Goal: Task Accomplishment & Management: Complete application form

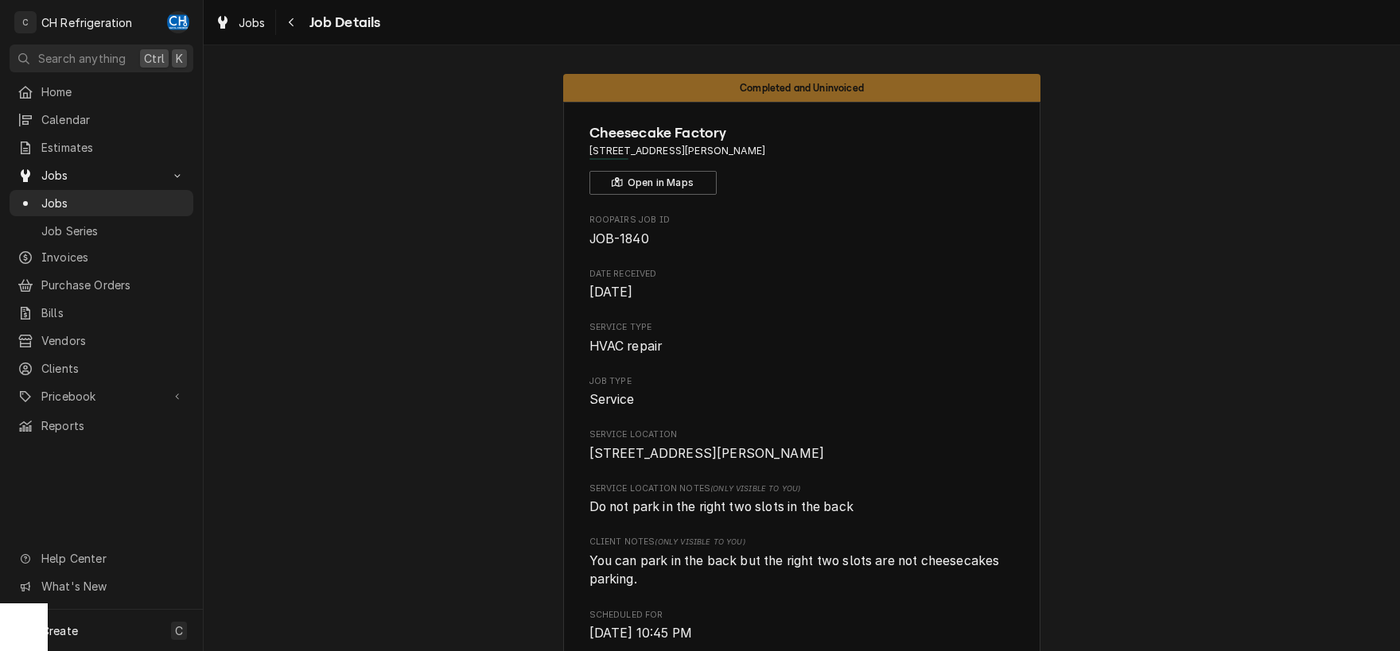
scroll to position [997, 0]
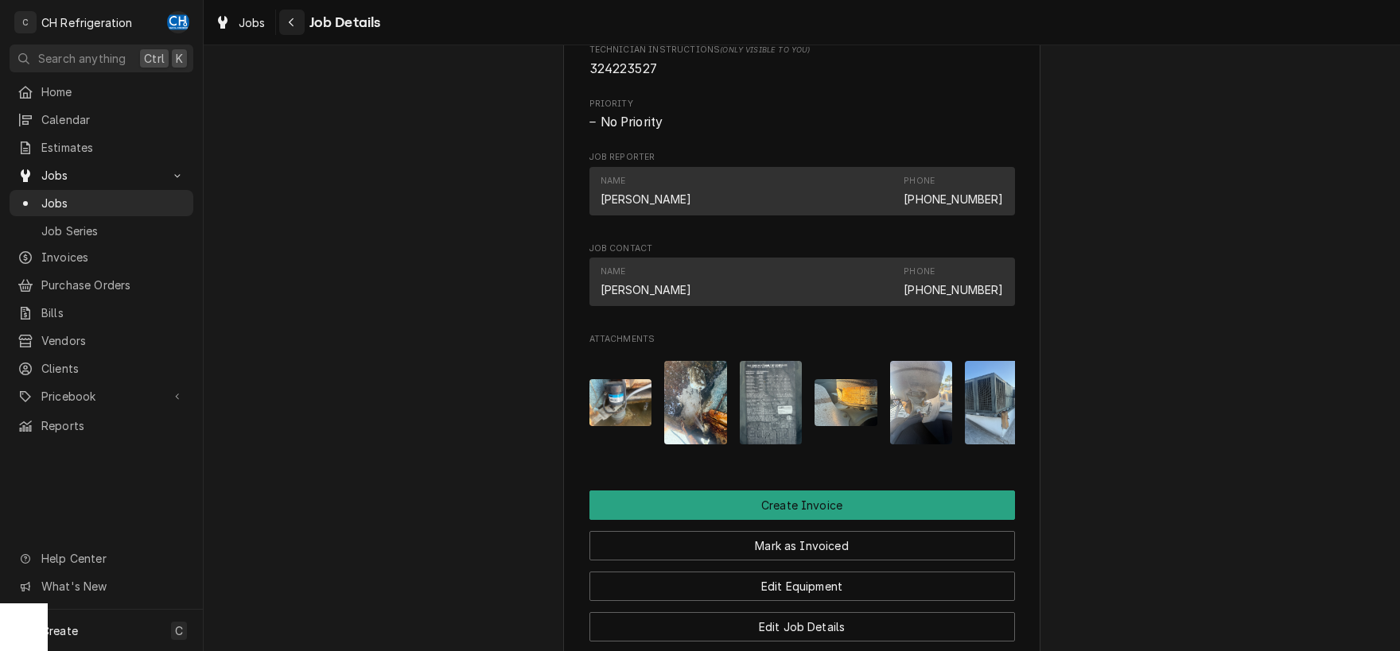
click at [290, 26] on icon "Navigate back" at bounding box center [291, 22] width 7 height 11
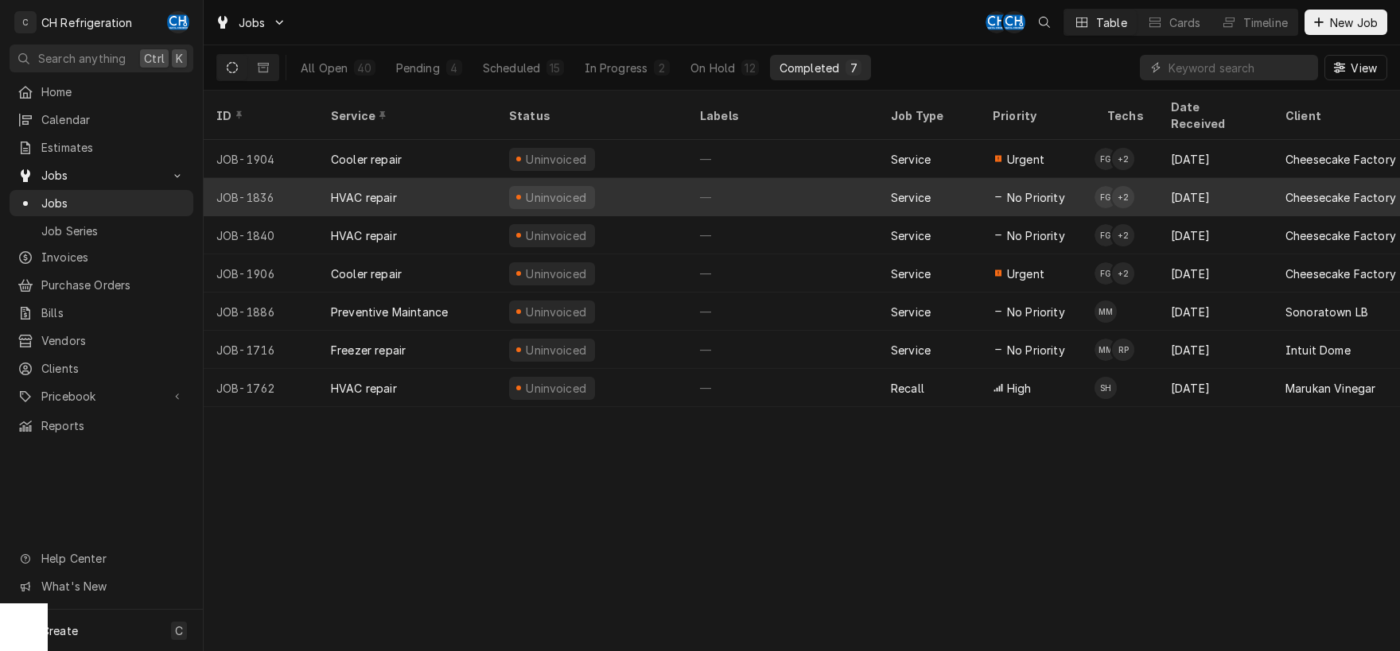
click at [429, 180] on div "HVAC repair" at bounding box center [407, 197] width 178 height 38
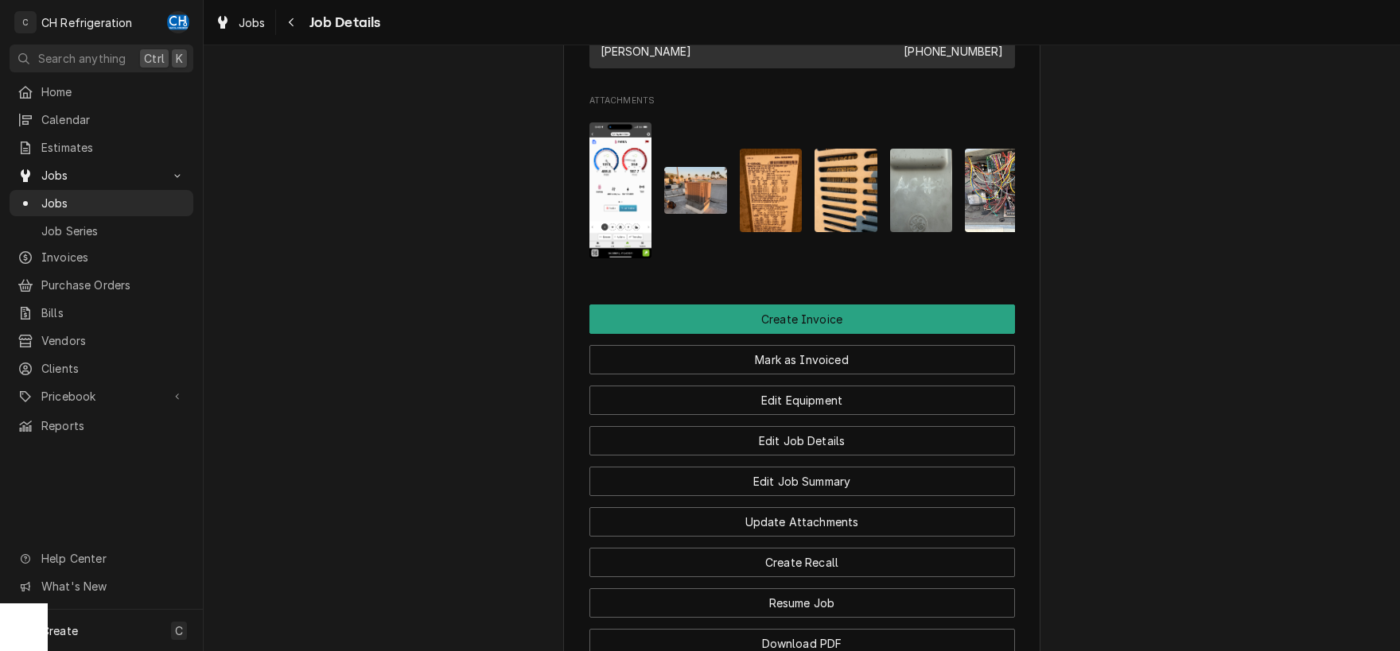
scroll to position [1447, 0]
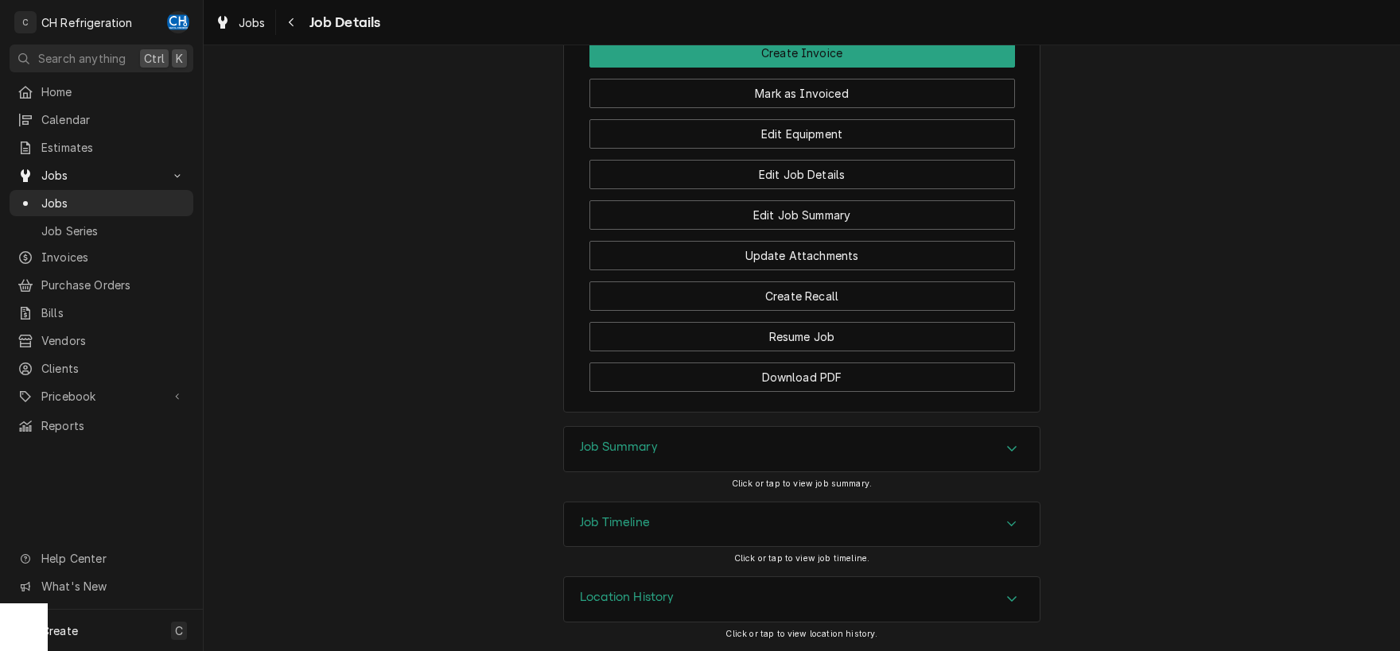
click at [627, 444] on h3 "Job Summary" at bounding box center [619, 447] width 78 height 15
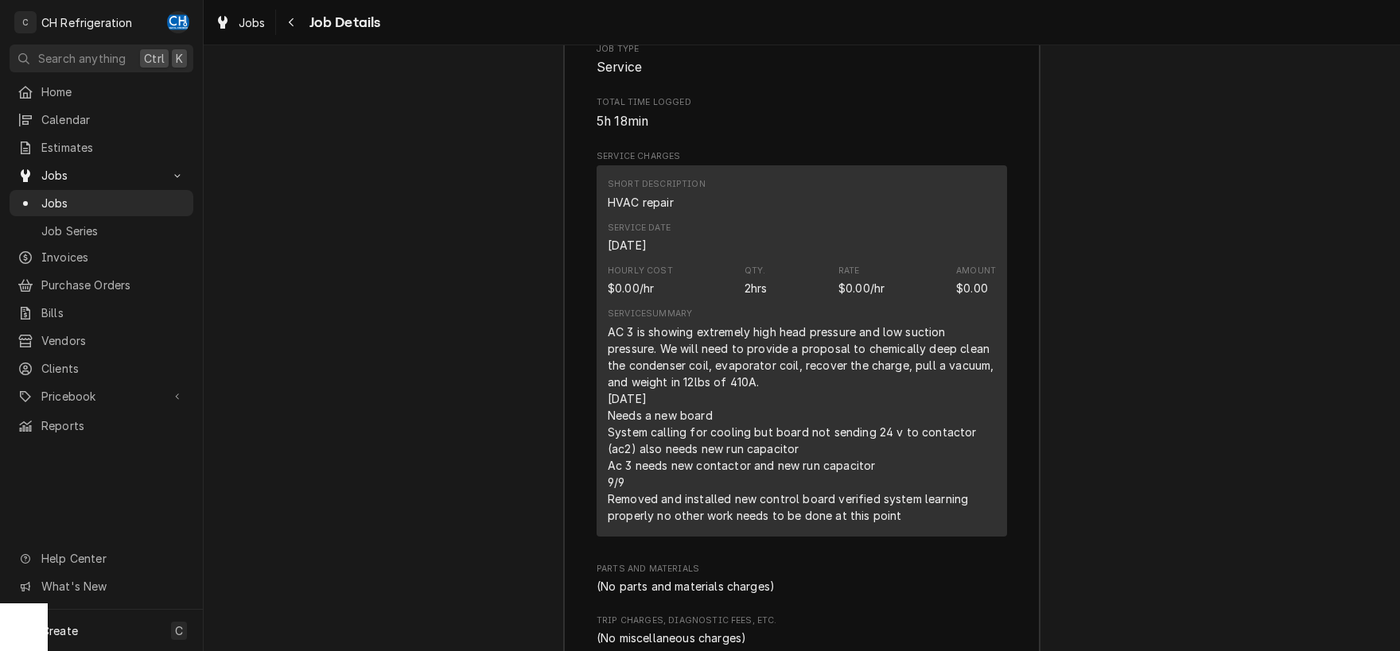
scroll to position [1946, 0]
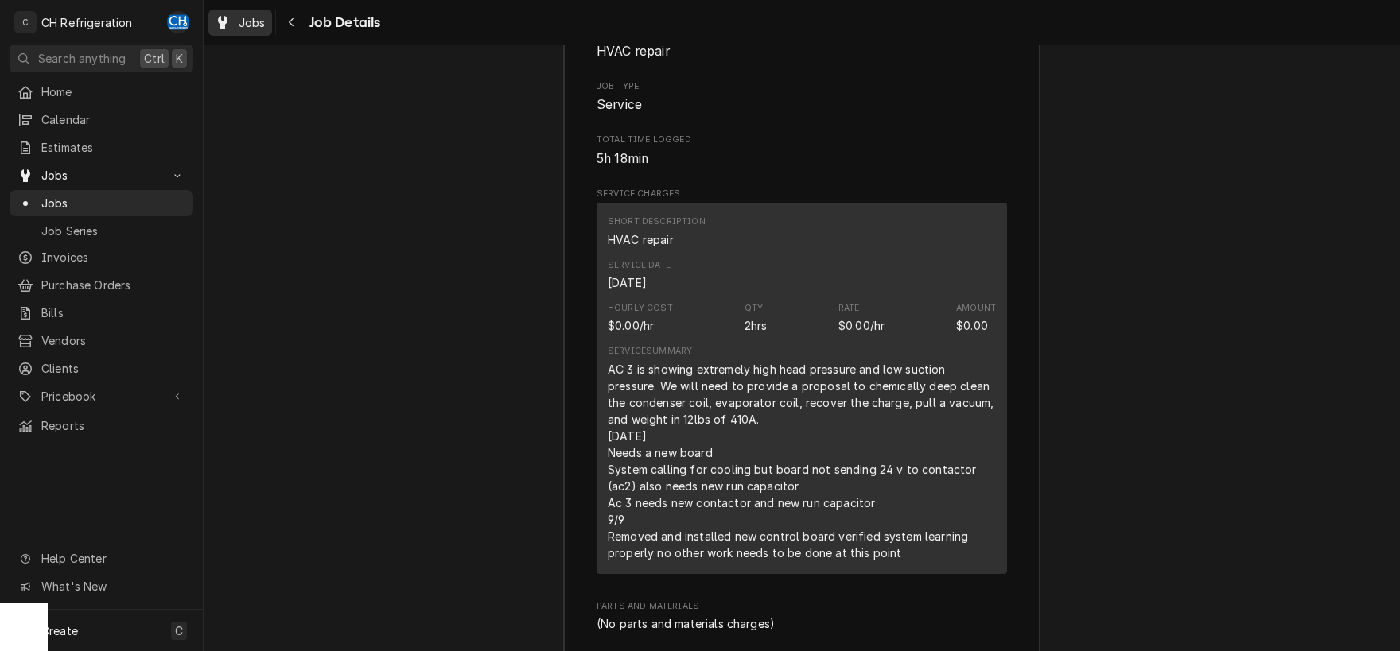
click at [230, 18] on div "Dynamic Content Wrapper" at bounding box center [223, 22] width 16 height 19
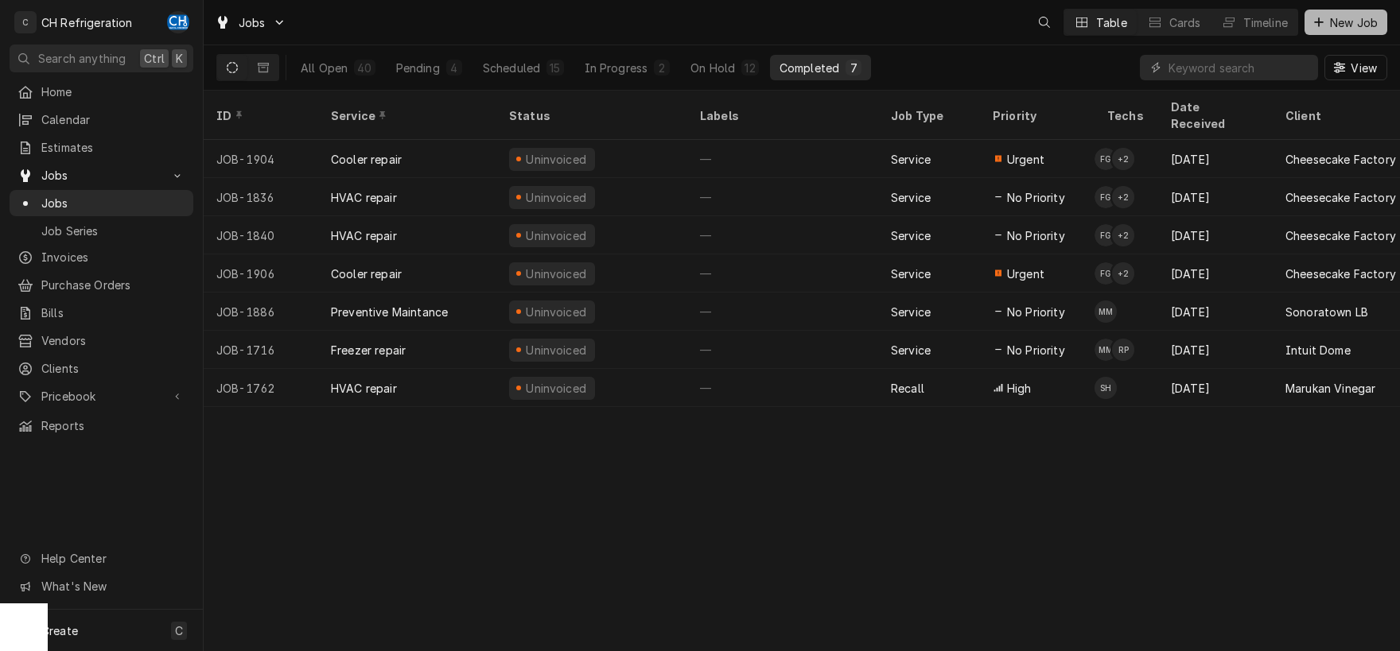
click at [1329, 23] on span "New Job" at bounding box center [1354, 22] width 54 height 17
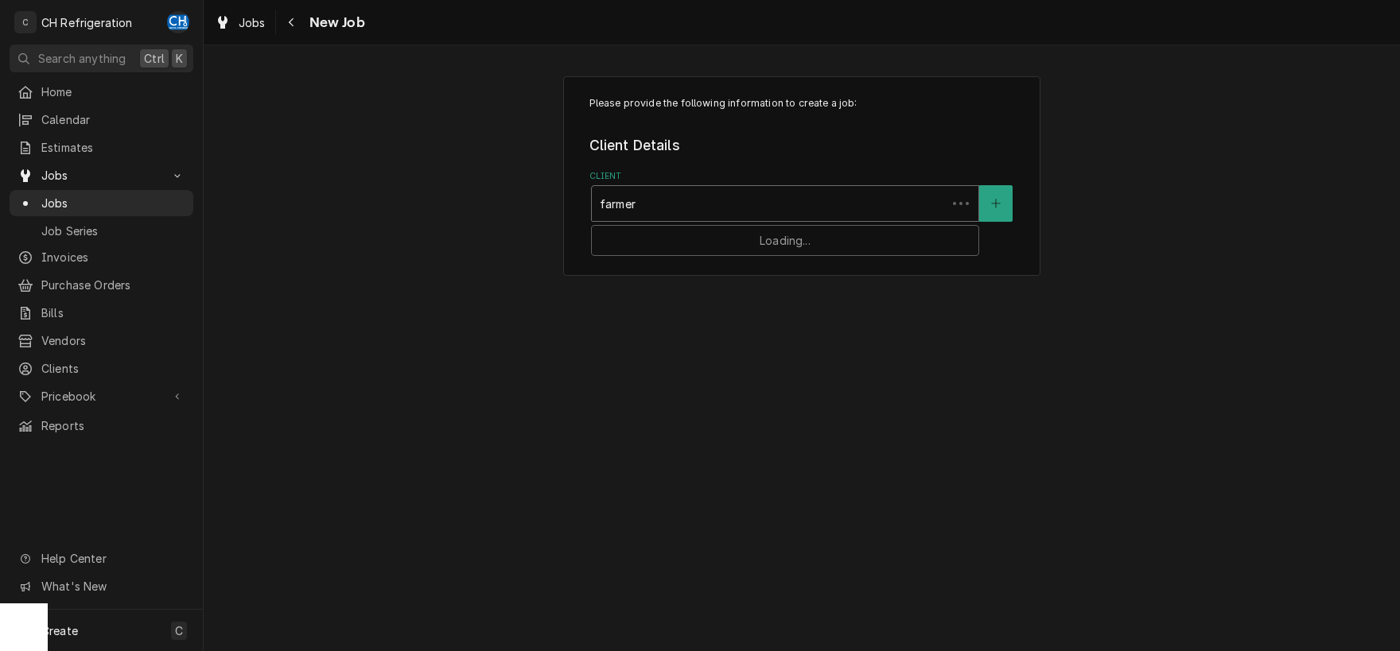
type input "farmers"
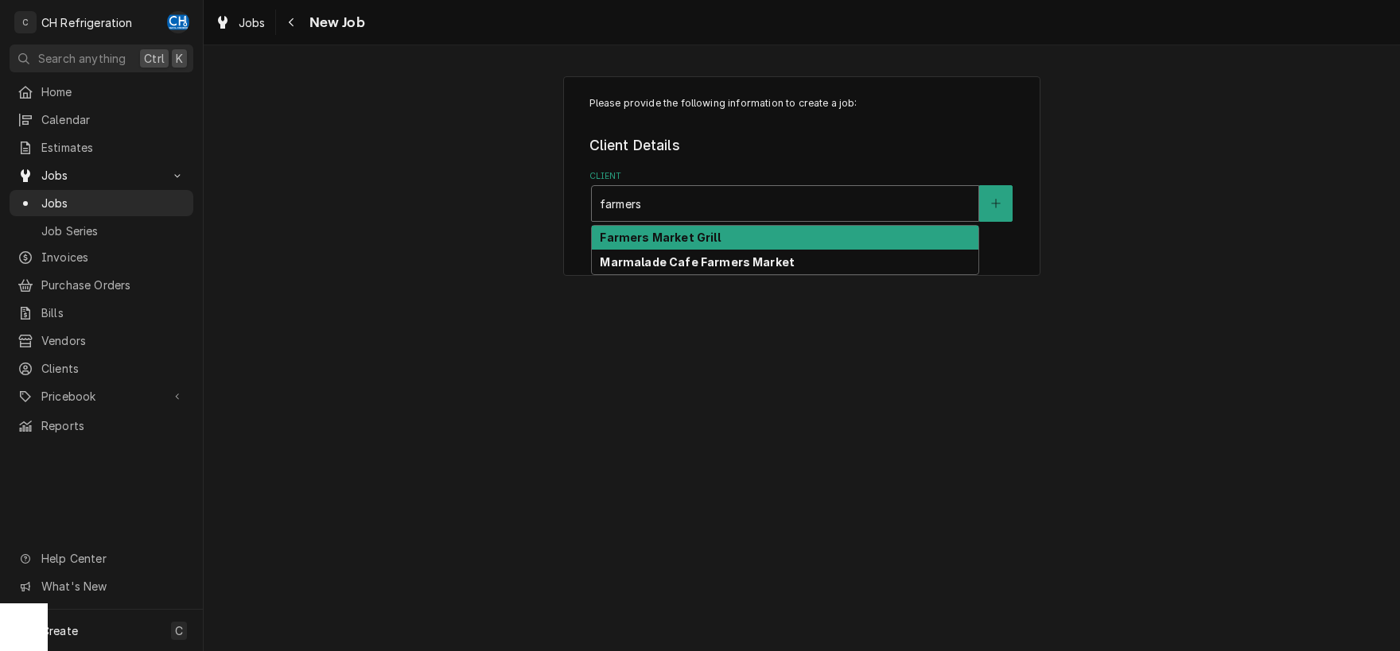
click at [661, 243] on strong "Farmers Market Grill" at bounding box center [660, 238] width 120 height 14
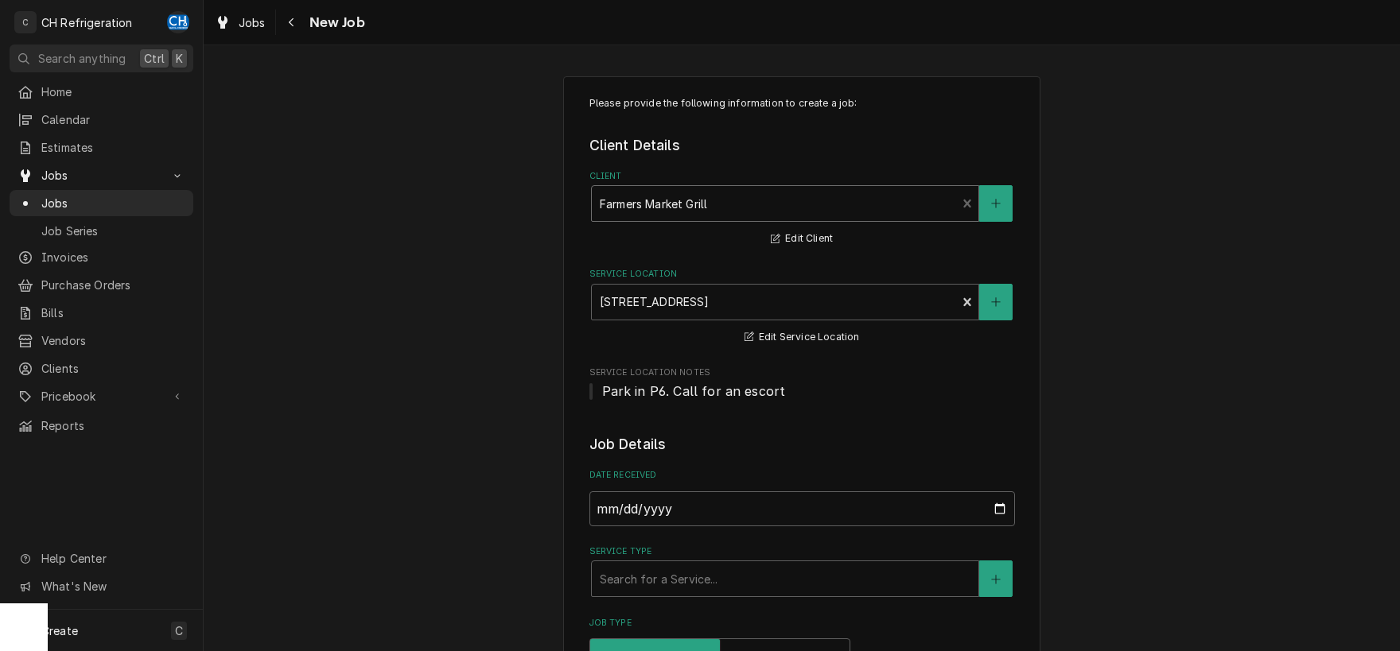
scroll to position [83, 0]
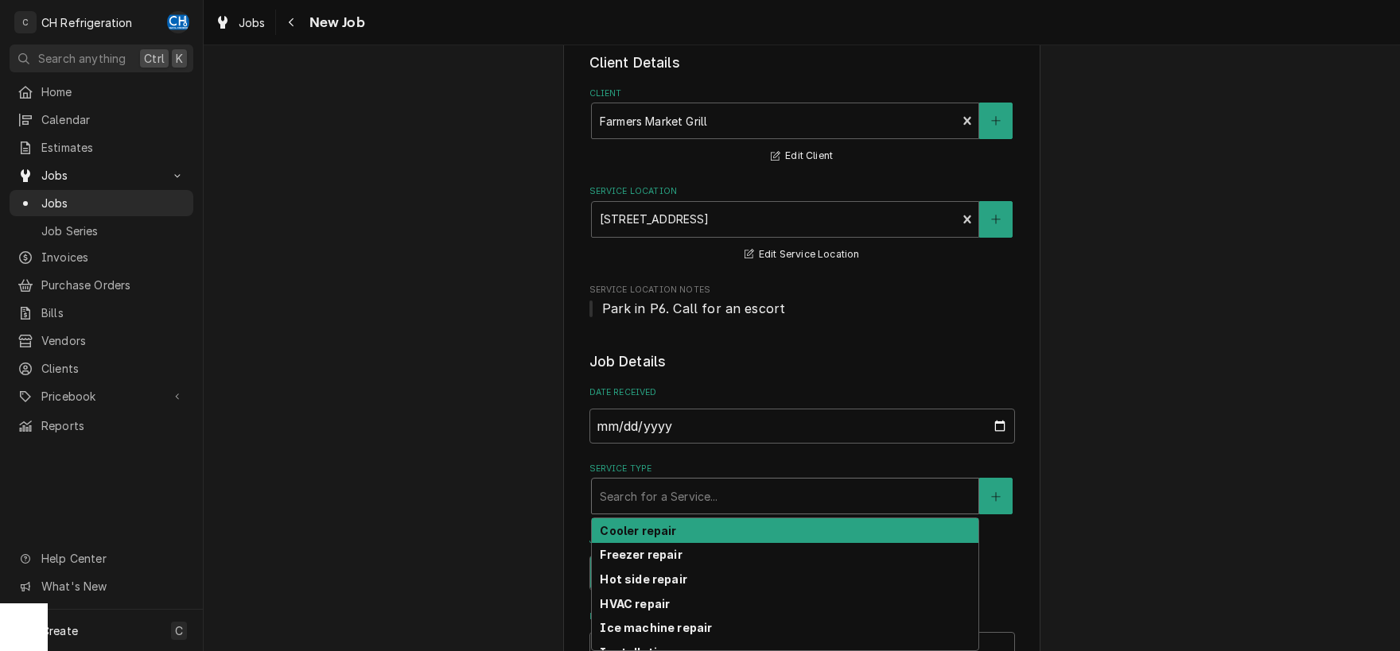
click at [678, 495] on div "Service Type" at bounding box center [785, 496] width 371 height 29
click at [662, 530] on strong "Cooler repair" at bounding box center [638, 531] width 76 height 14
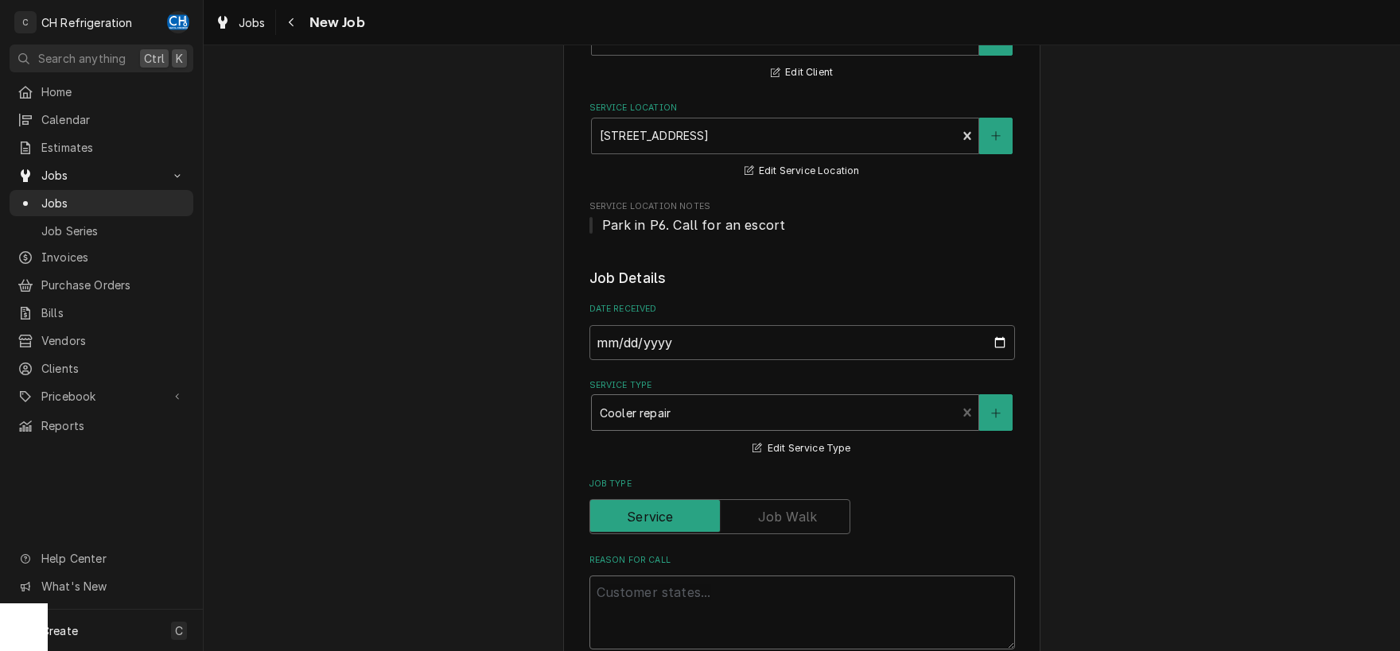
click at [682, 600] on textarea "Reason For Call" at bounding box center [801, 613] width 425 height 74
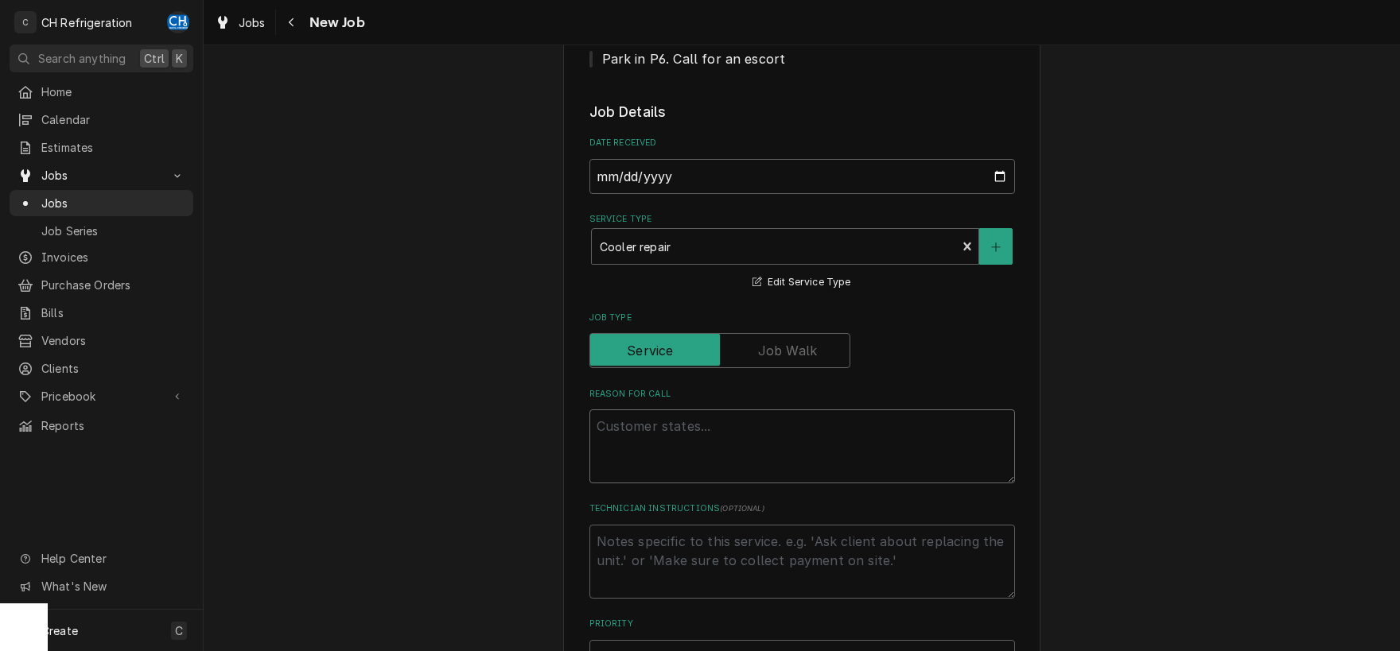
type textarea "x"
type textarea "T"
type textarea "x"
type textarea "Th"
type textarea "x"
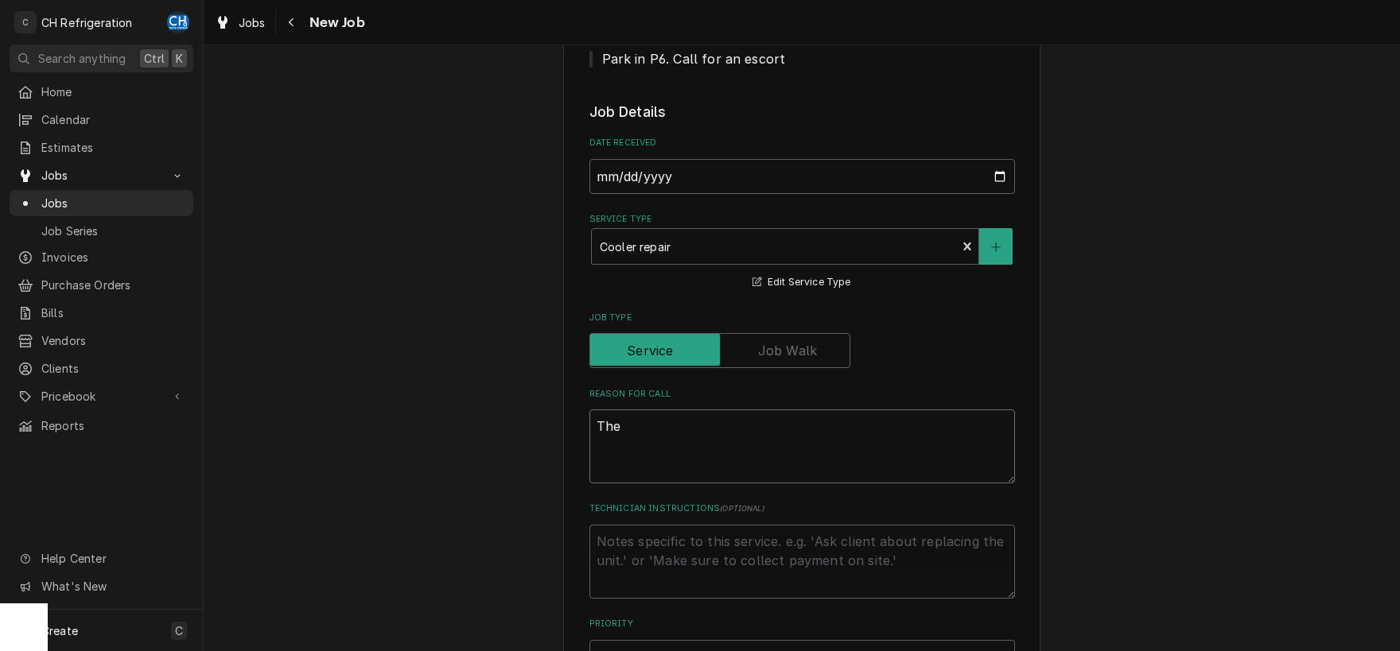
type textarea "The"
type textarea "x"
type textarea "The c"
type textarea "x"
type textarea "The co"
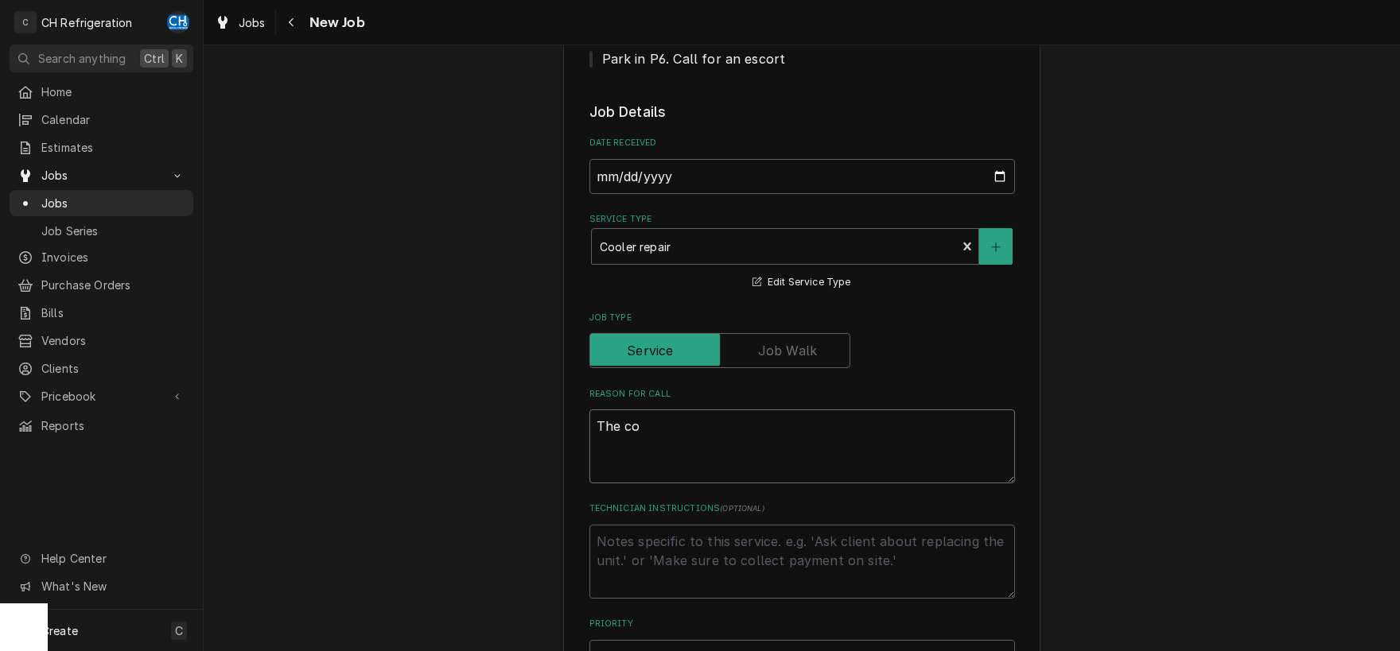
type textarea "x"
type textarea "The cof"
type textarea "x"
type textarea "The coff"
type textarea "x"
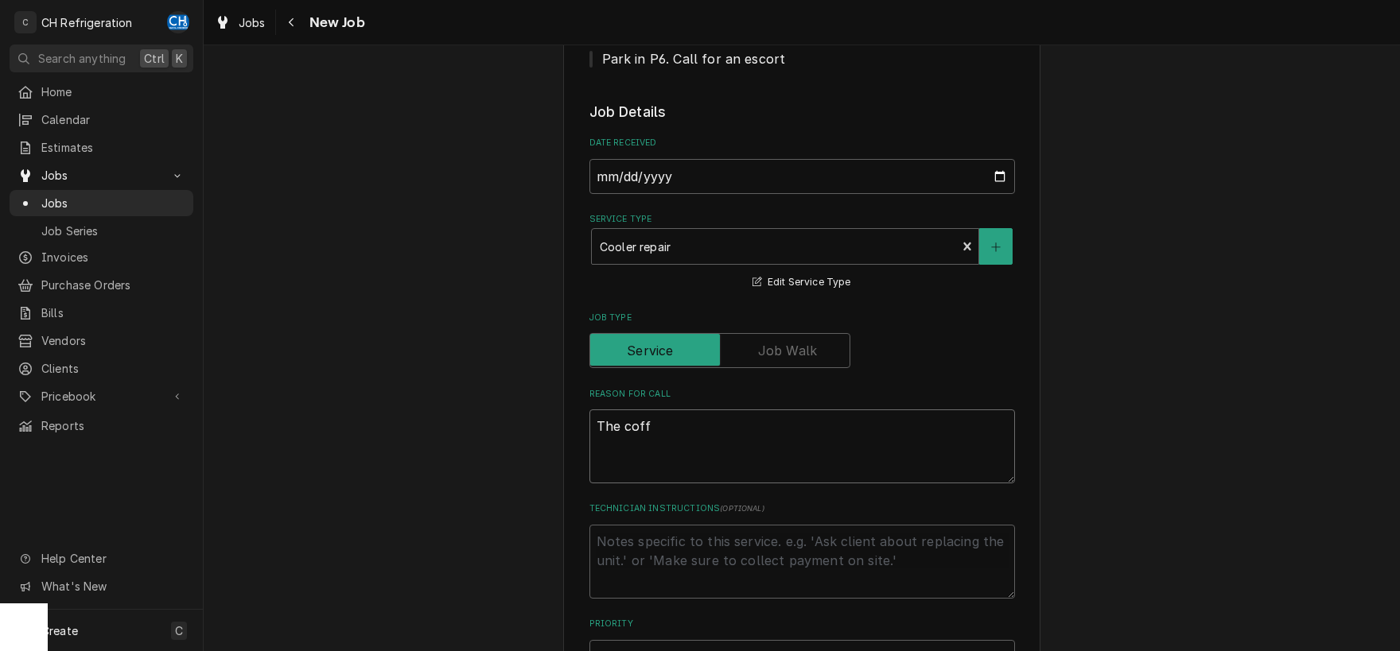
type textarea "The coffe"
type textarea "x"
type textarea "The coffee"
type textarea "x"
type textarea "The coffee"
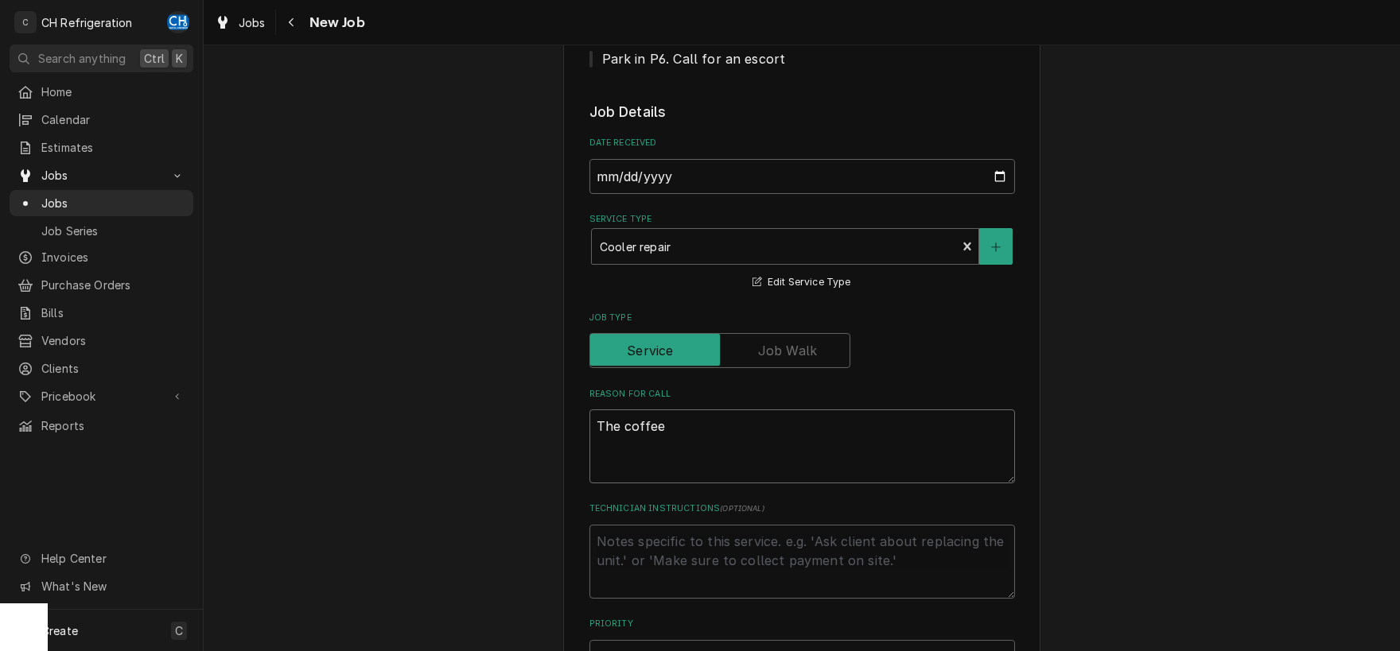
type textarea "x"
type textarea "The coffee sh"
type textarea "x"
type textarea "The coffee sho"
type textarea "x"
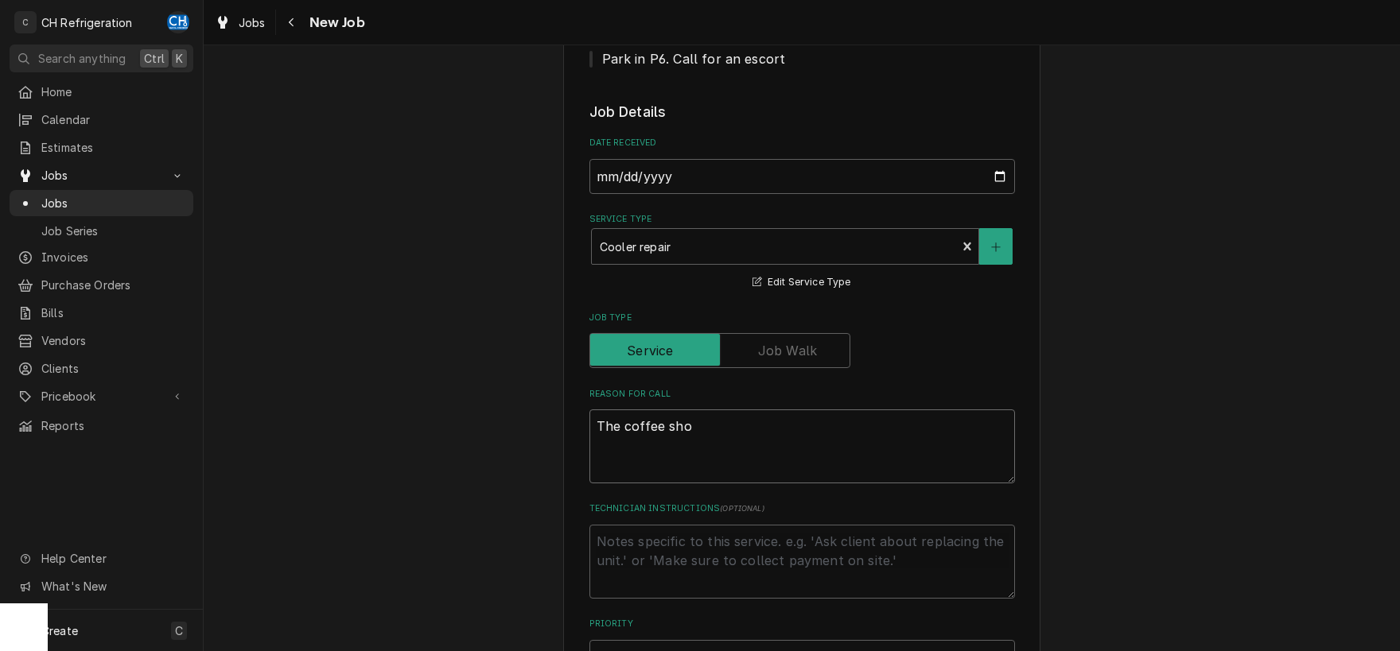
type textarea "The coffee sh"
type textarea "x"
type textarea "The coffee sho"
type textarea "x"
type textarea "The coffee shop"
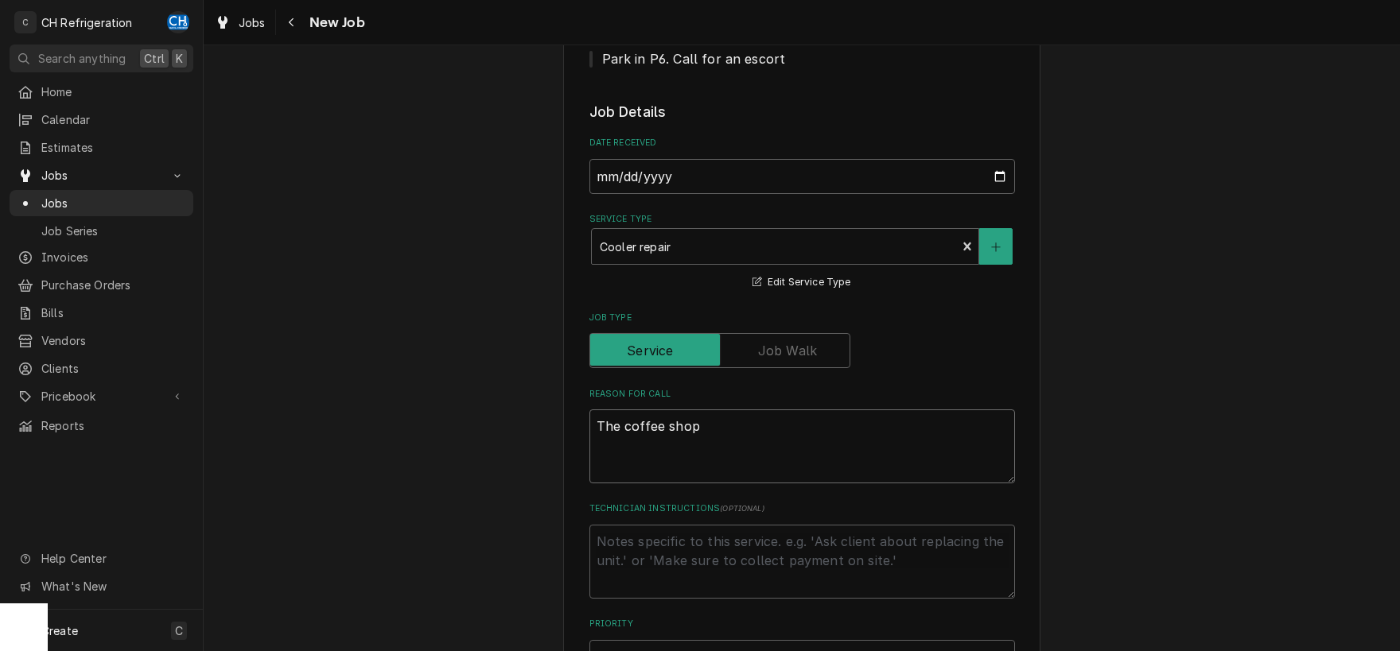
type textarea "x"
type textarea "The coffee shop"
type textarea "x"
type textarea "The coffee shop p"
type textarea "x"
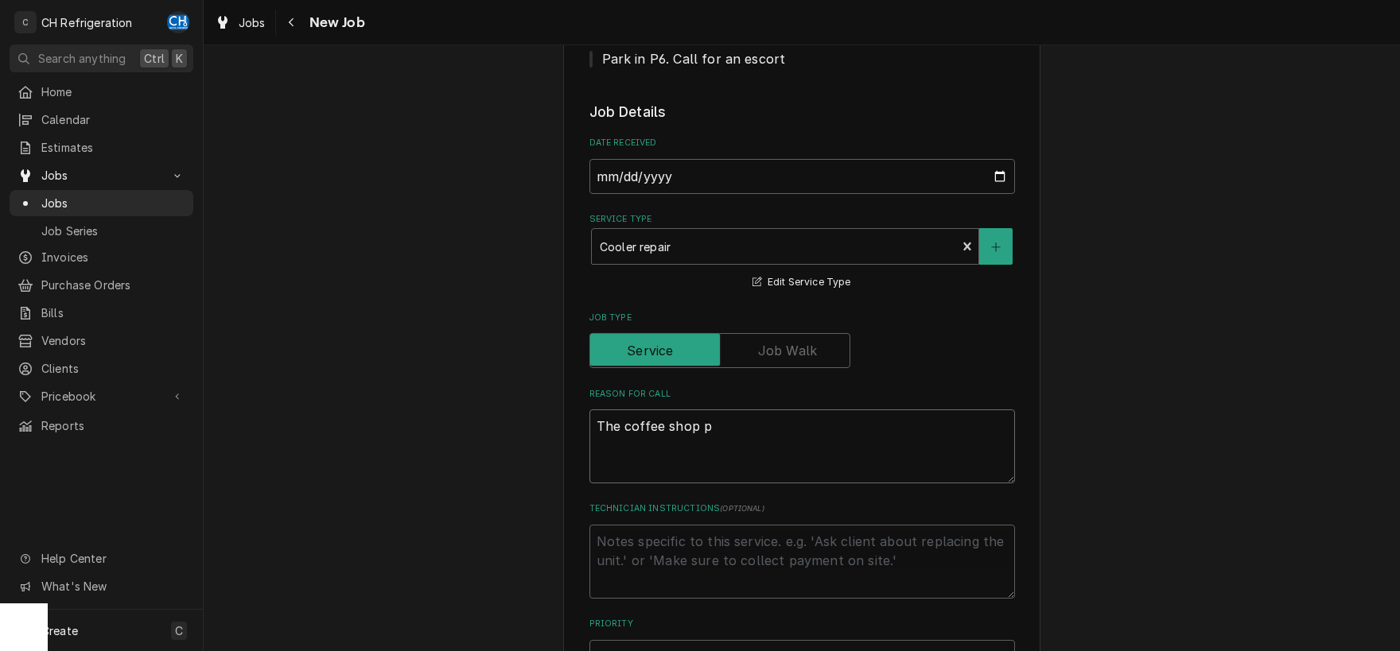
type textarea "The coffee shop pa"
type textarea "x"
type textarea "The coffee shop pas"
type textarea "x"
type textarea "The coffee shop past"
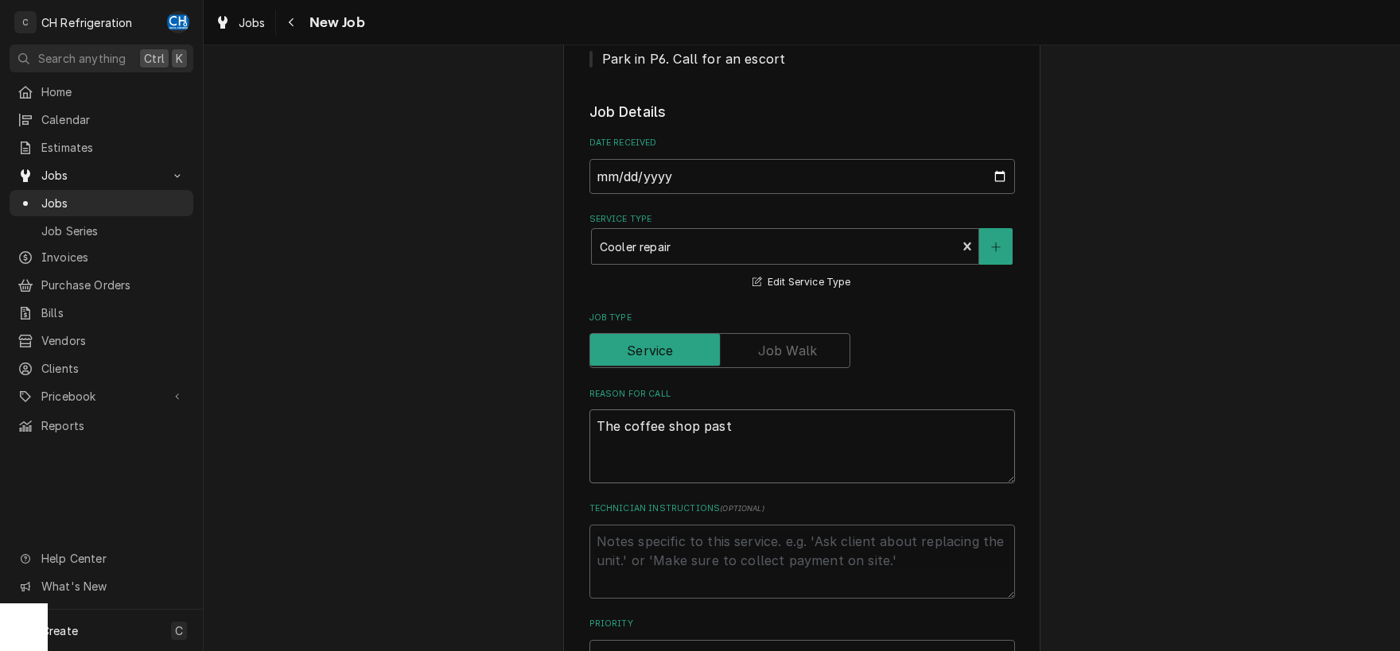
type textarea "x"
type textarea "The coffee shop paste"
type textarea "x"
type textarea "The coffee shop paster"
type textarea "x"
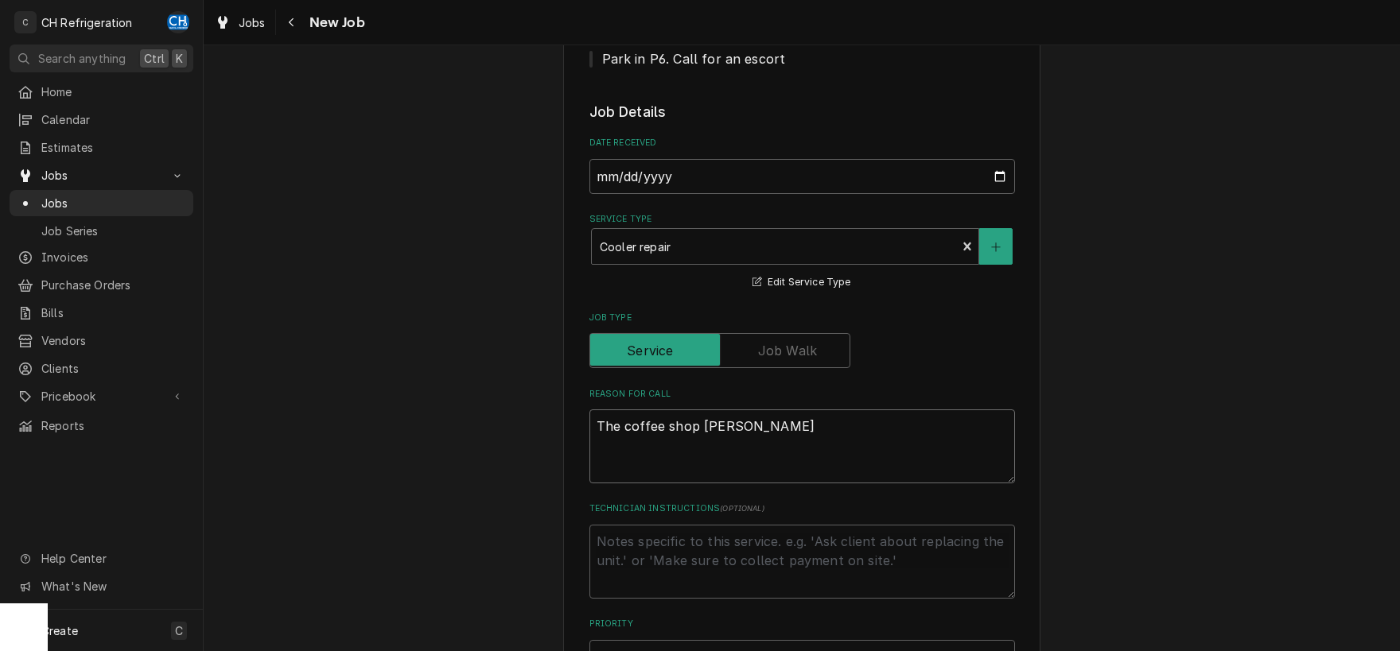
type textarea "The coffee shop pastery"
type textarea "x"
type textarea "The coffee shop pastery"
type textarea "x"
type textarea "The coffee shop pastery c"
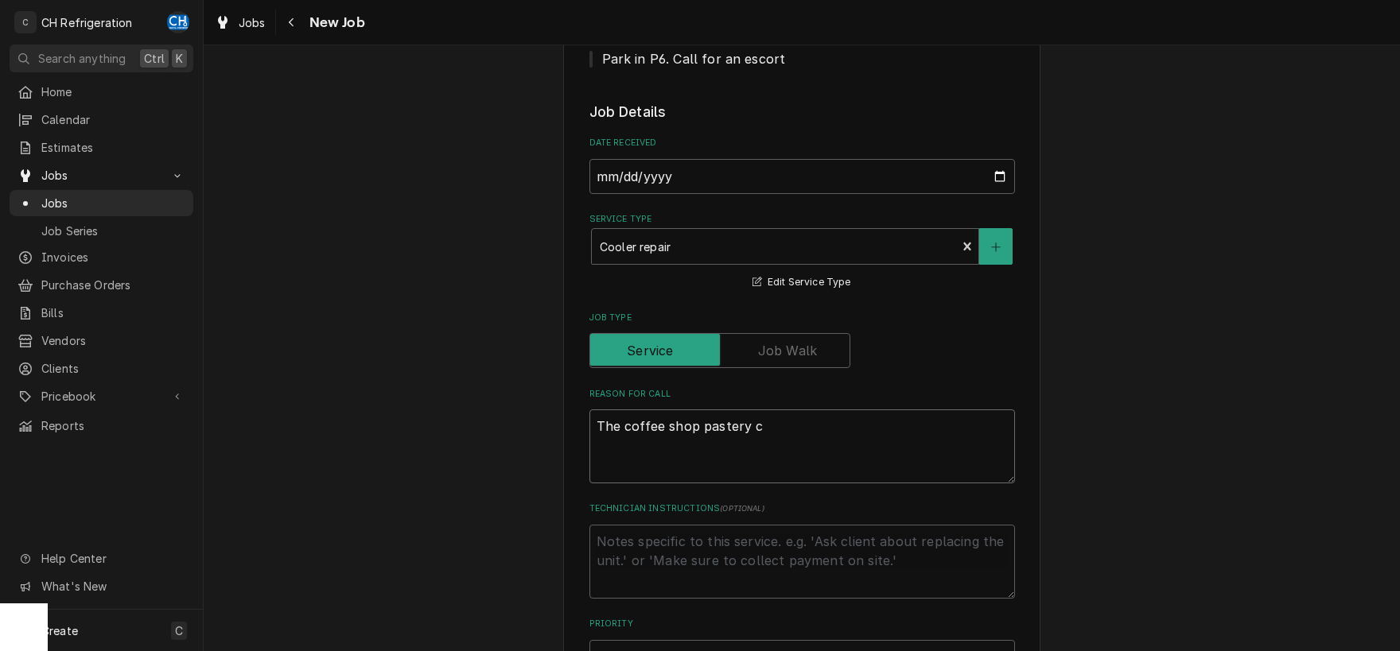
type textarea "x"
type textarea "The coffee shop pastery co"
type textarea "x"
type textarea "The coffee shop pastery coo"
type textarea "x"
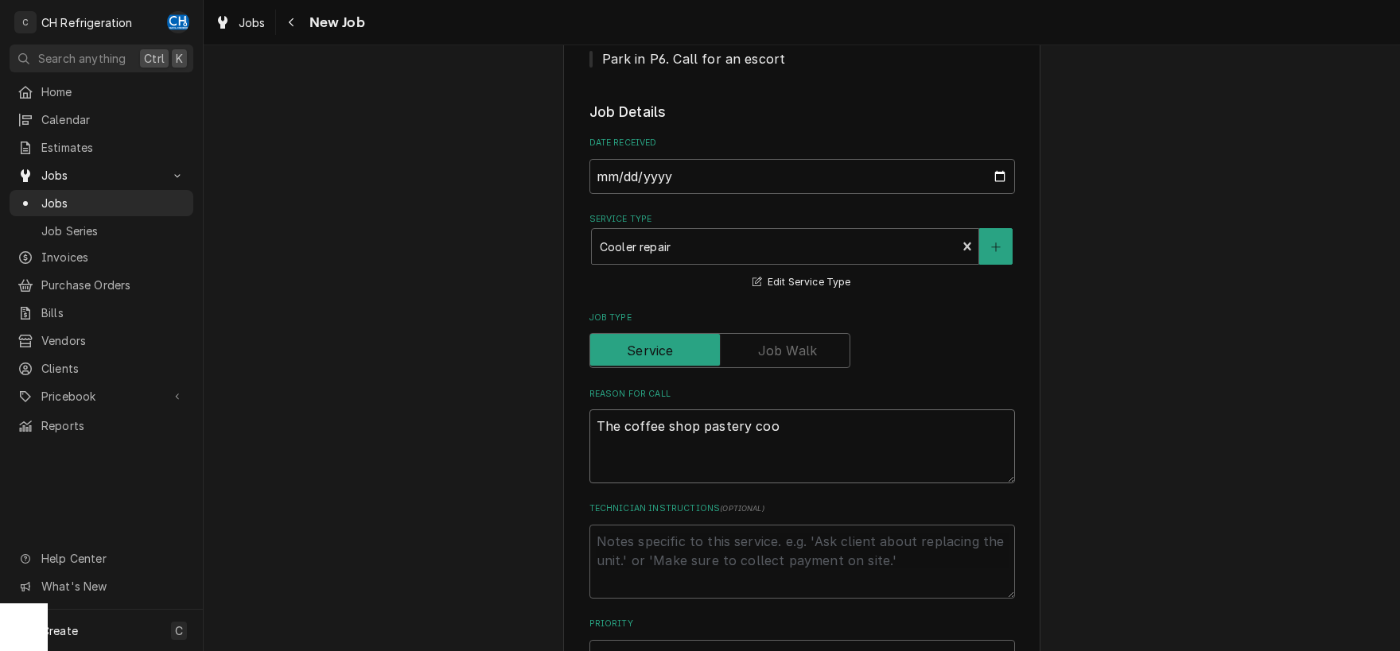
type textarea "The coffee shop pastery cool"
type textarea "x"
type textarea "The coffee shop pastery coole"
type textarea "x"
type textarea "The coffee shop pastery cooler"
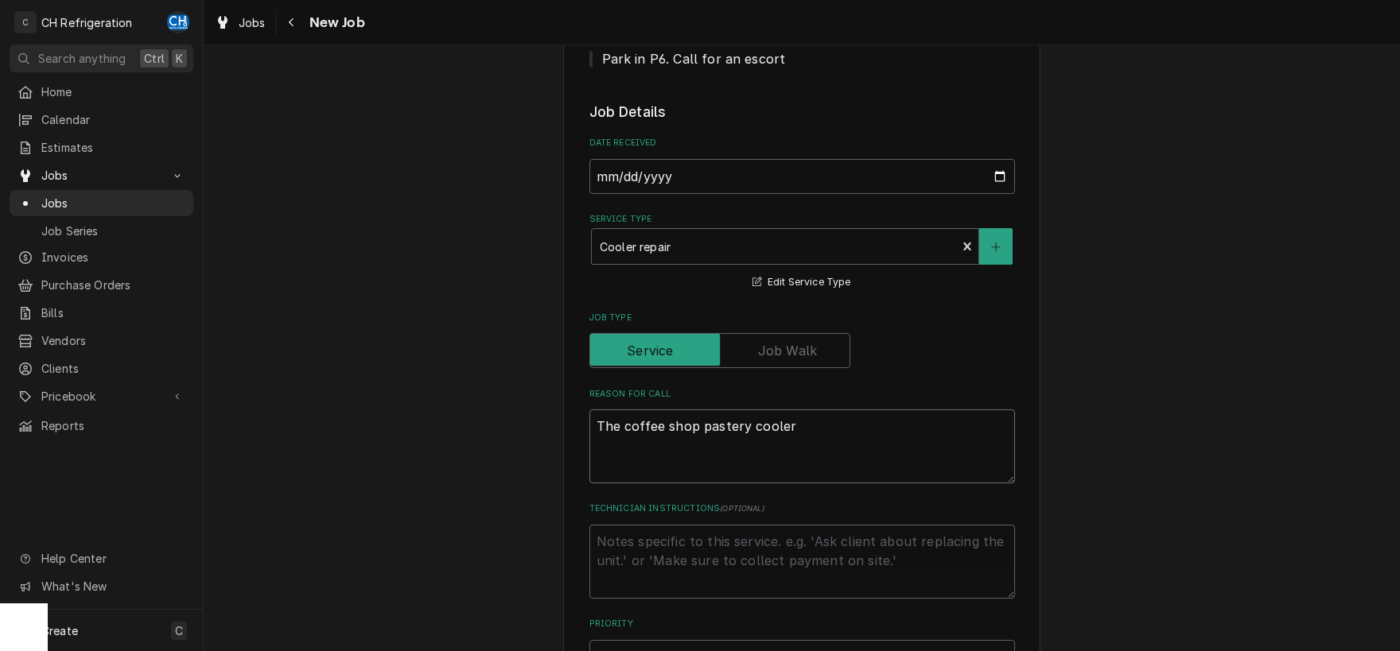
type textarea "x"
type textarea "The coffee shop pastery cooler i"
type textarea "x"
type textarea "The coffee shop pastery cooler is"
type textarea "x"
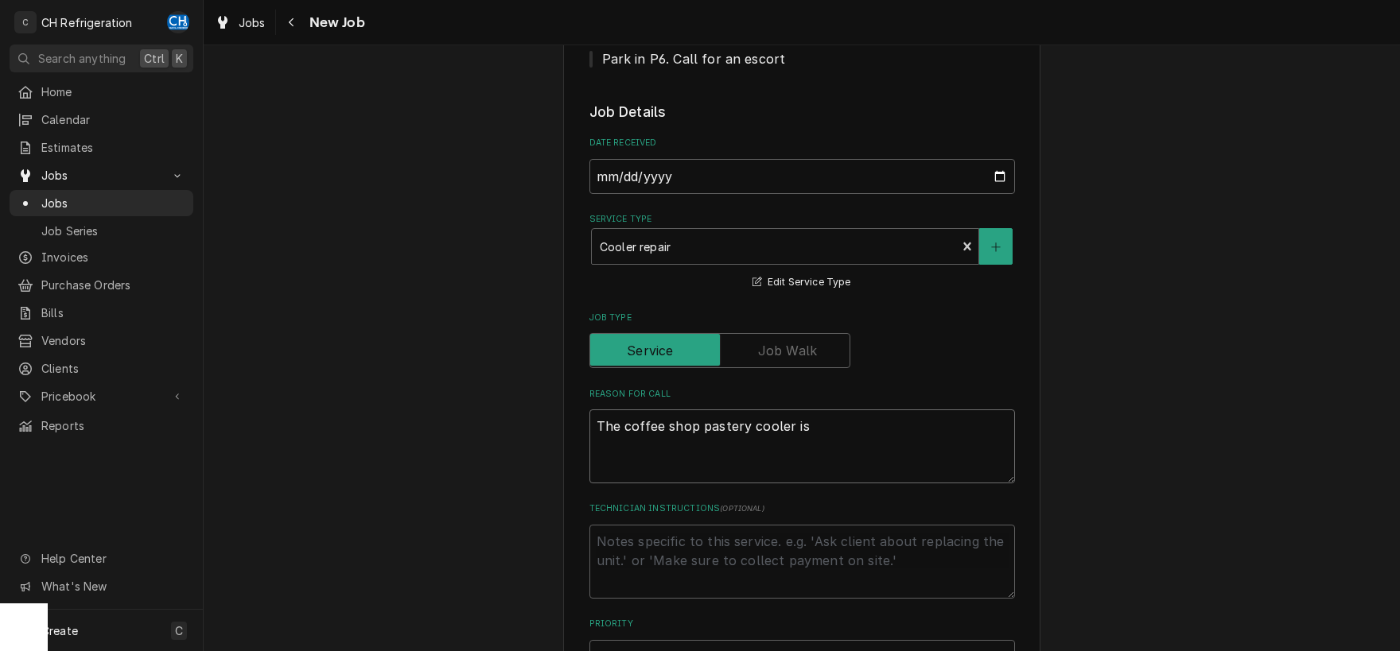
type textarea "The coffee shop pastery cooler is"
type textarea "x"
type textarea "The coffee shop pastery cooler is r"
type textarea "x"
type textarea "The coffee shop pastery cooler is ru"
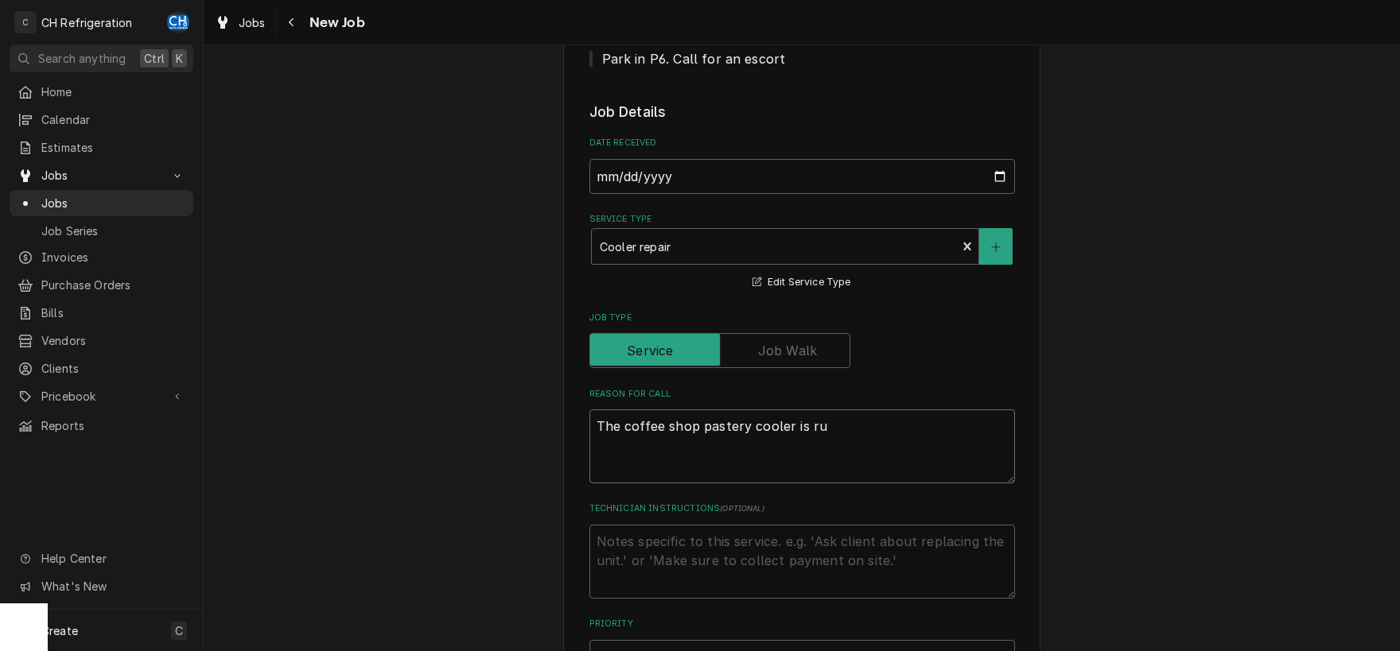
type textarea "x"
type textarea "The coffee shop pastery cooler is run"
type textarea "x"
type textarea "The coffee shop pastery cooler is runn"
type textarea "x"
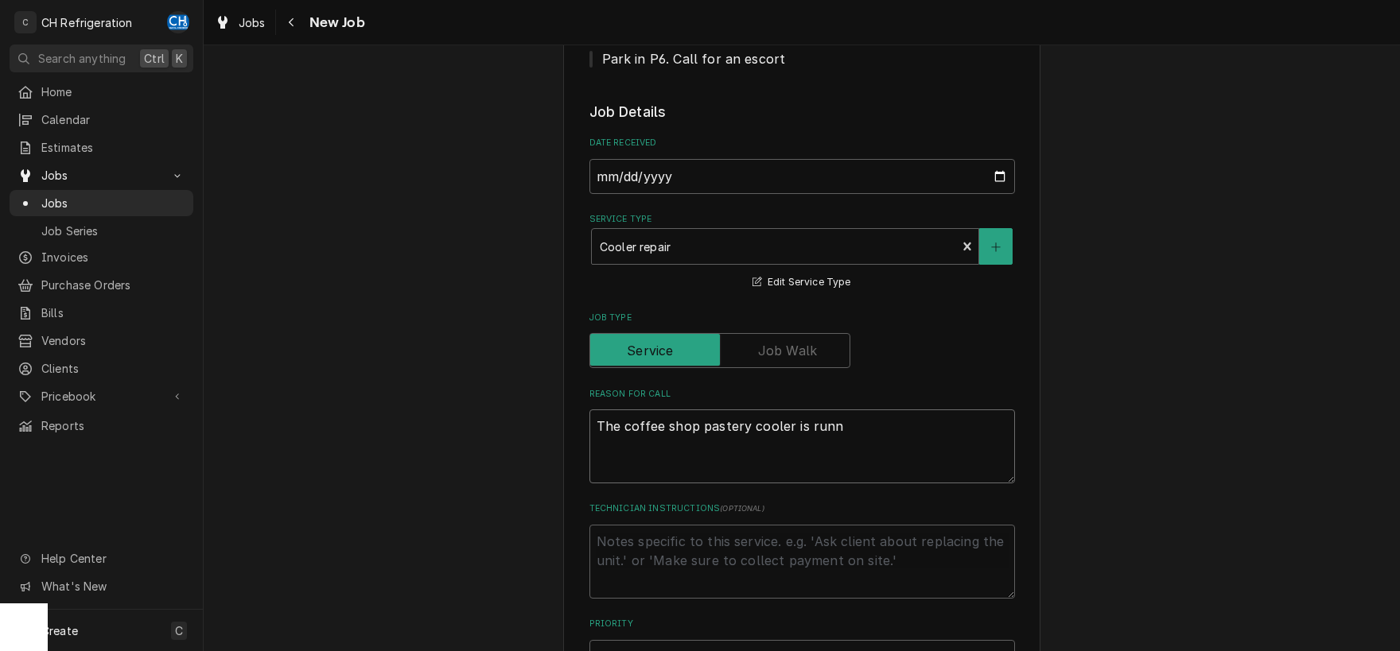
type textarea "The coffee shop pastery cooler is runni"
type textarea "x"
type textarea "The coffee shop pastery cooler is running"
type textarea "x"
type textarea "The coffee shop pastery cooler is running"
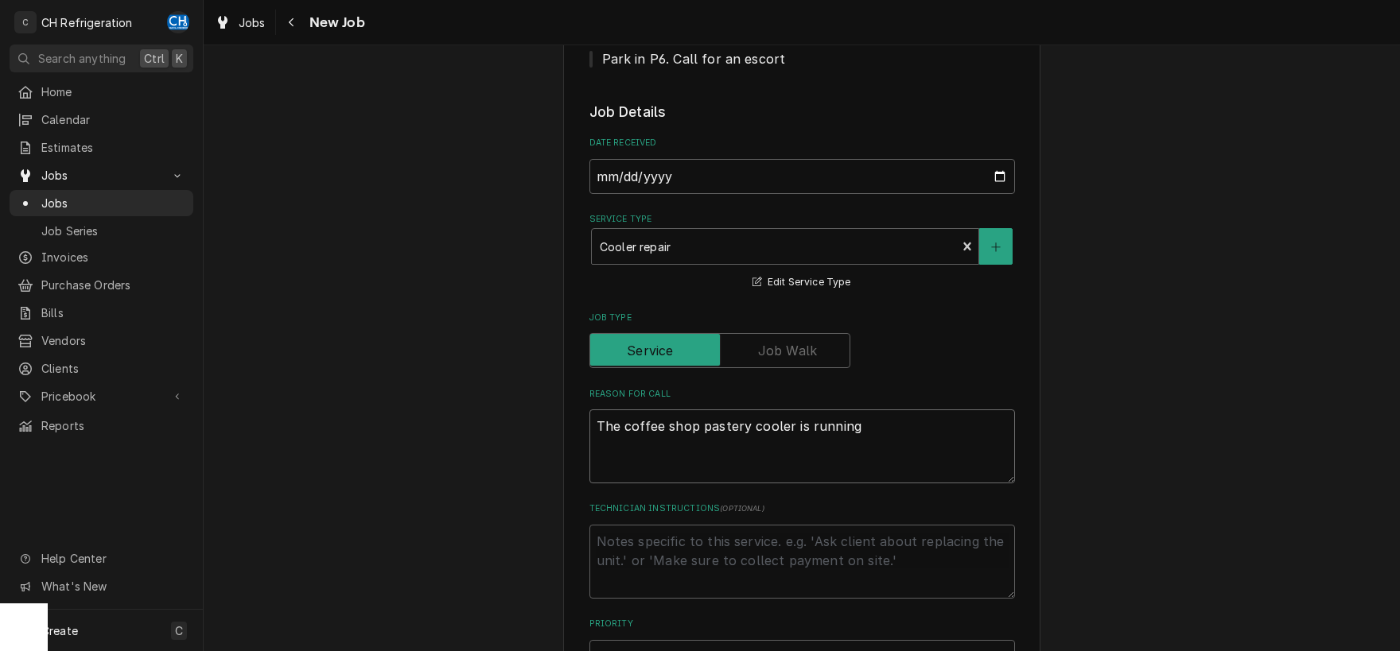
type textarea "x"
type textarea "The coffee shop pastery cooler is running w"
type textarea "x"
type textarea "The coffee shop pastery cooler is running war"
type textarea "x"
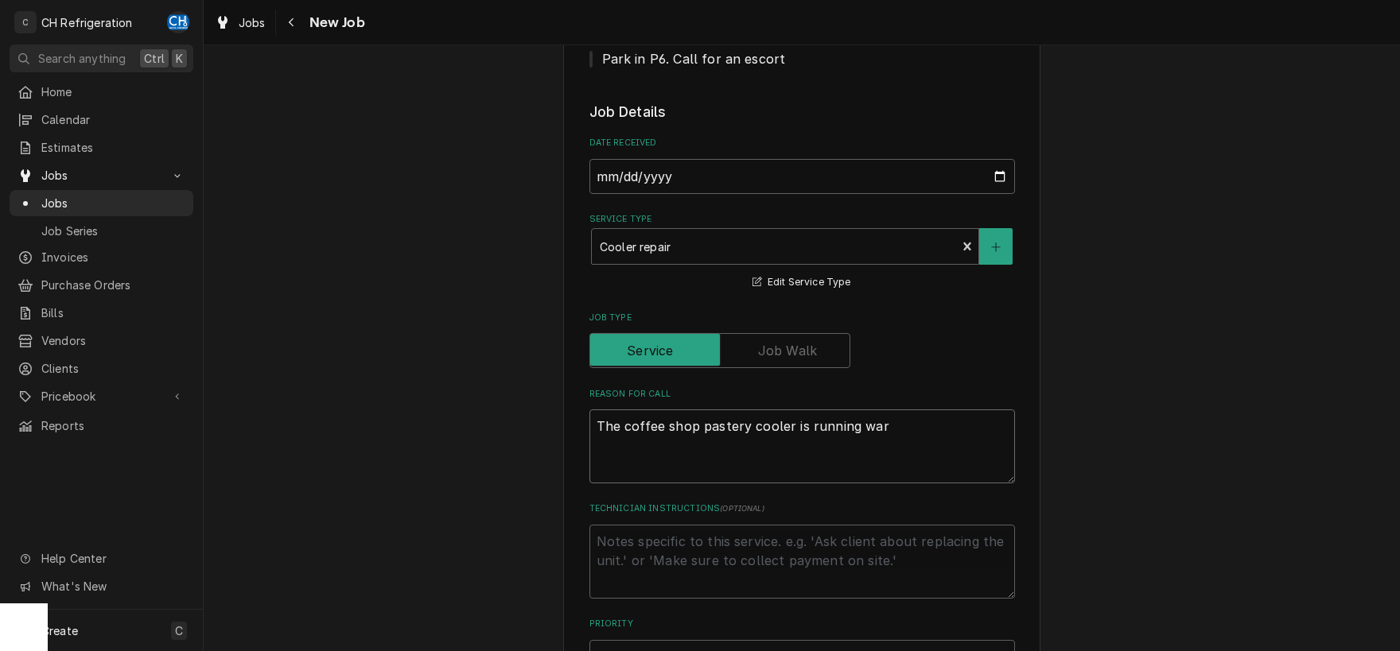
type textarea "The coffee shop pastery cooler is running warf"
type textarea "x"
type textarea "The coffee shop pastery cooler is running warfm"
type textarea "x"
type textarea "The coffee shop pastery cooler is running warf"
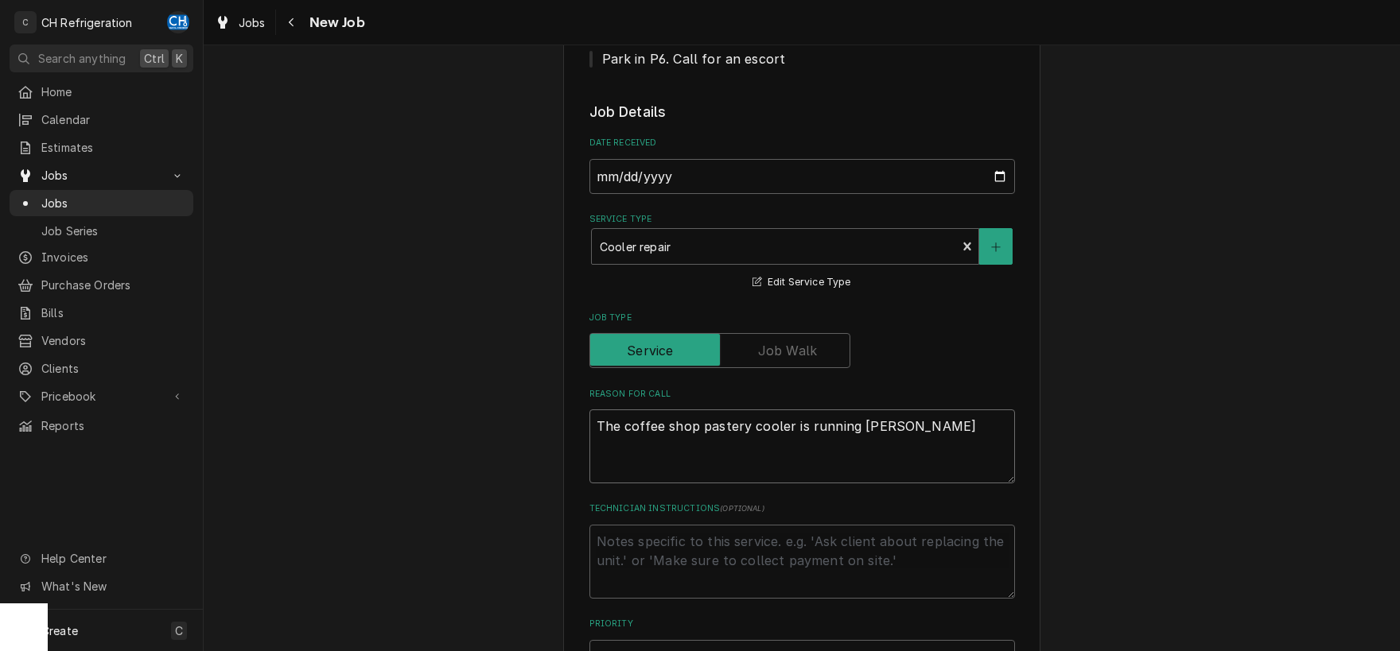
type textarea "x"
type textarea "The coffee shop pastery cooler is running war"
type textarea "x"
type textarea "The coffee shop pastery cooler is running warm"
type textarea "x"
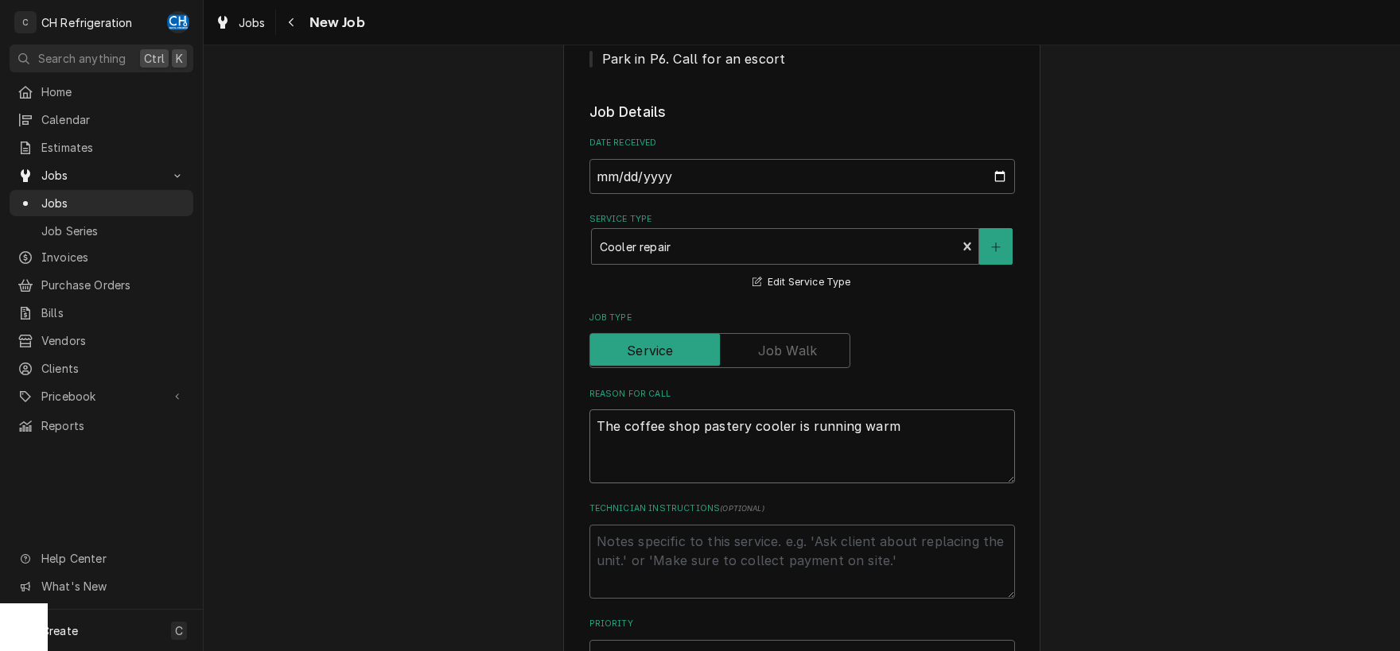
type textarea "The coffee shop pastery cooler is running warm"
paste textarea "R0762055"
type textarea "x"
type textarea "R0762055"
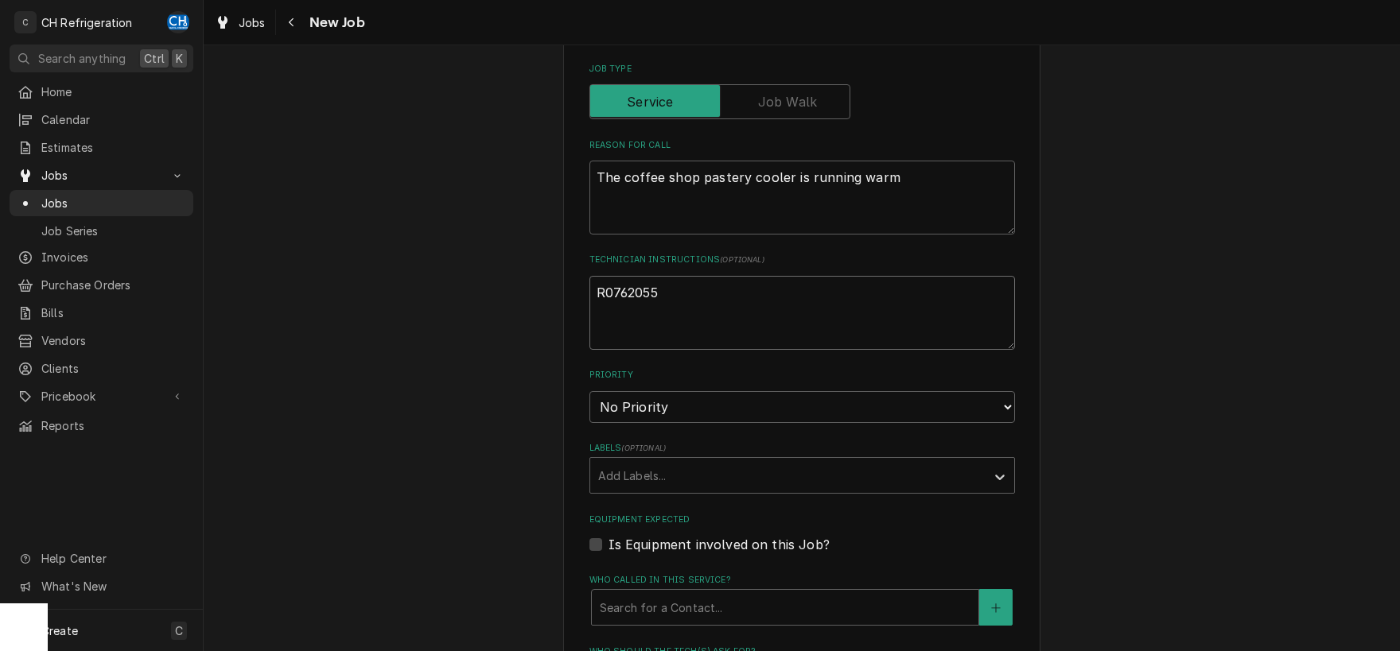
type textarea "x"
type textarea "R0762055"
click at [666, 608] on div "Who called in this service?" at bounding box center [785, 607] width 371 height 29
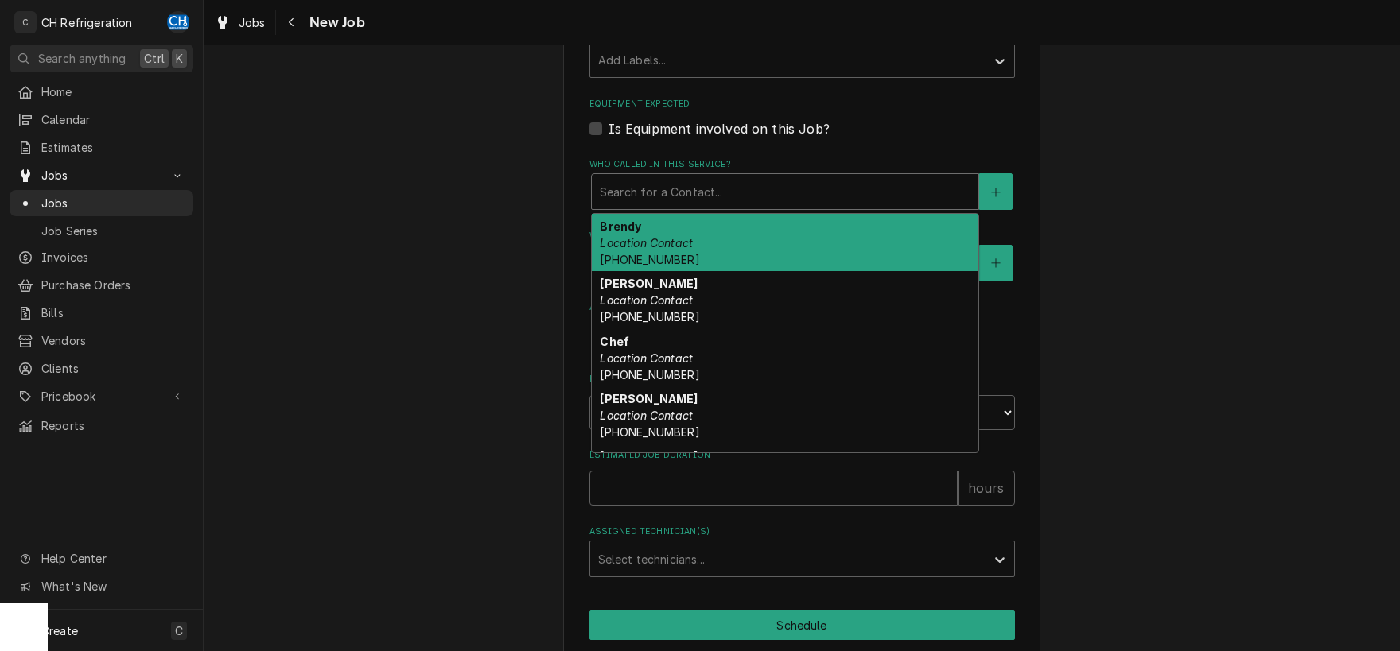
scroll to position [997, 0]
click at [655, 241] on em "Location Contact" at bounding box center [646, 243] width 93 height 14
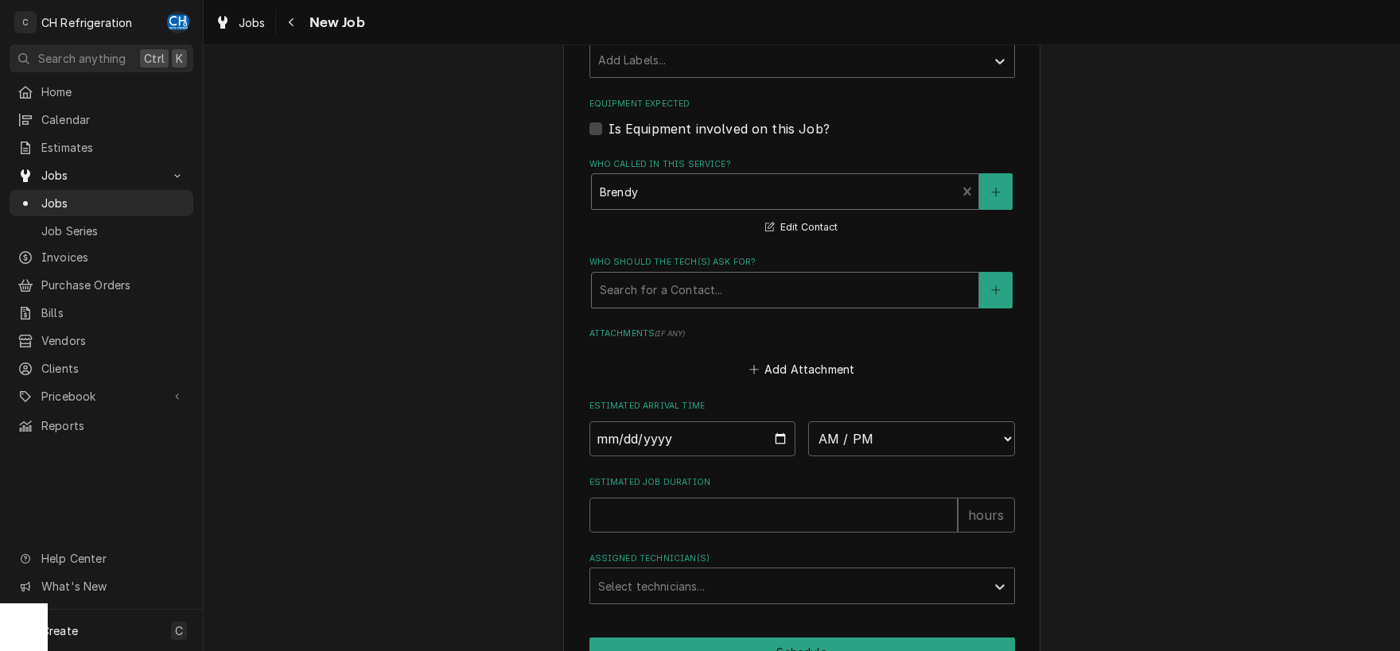
click at [647, 299] on div "Who should the tech(s) ask for?" at bounding box center [785, 290] width 371 height 29
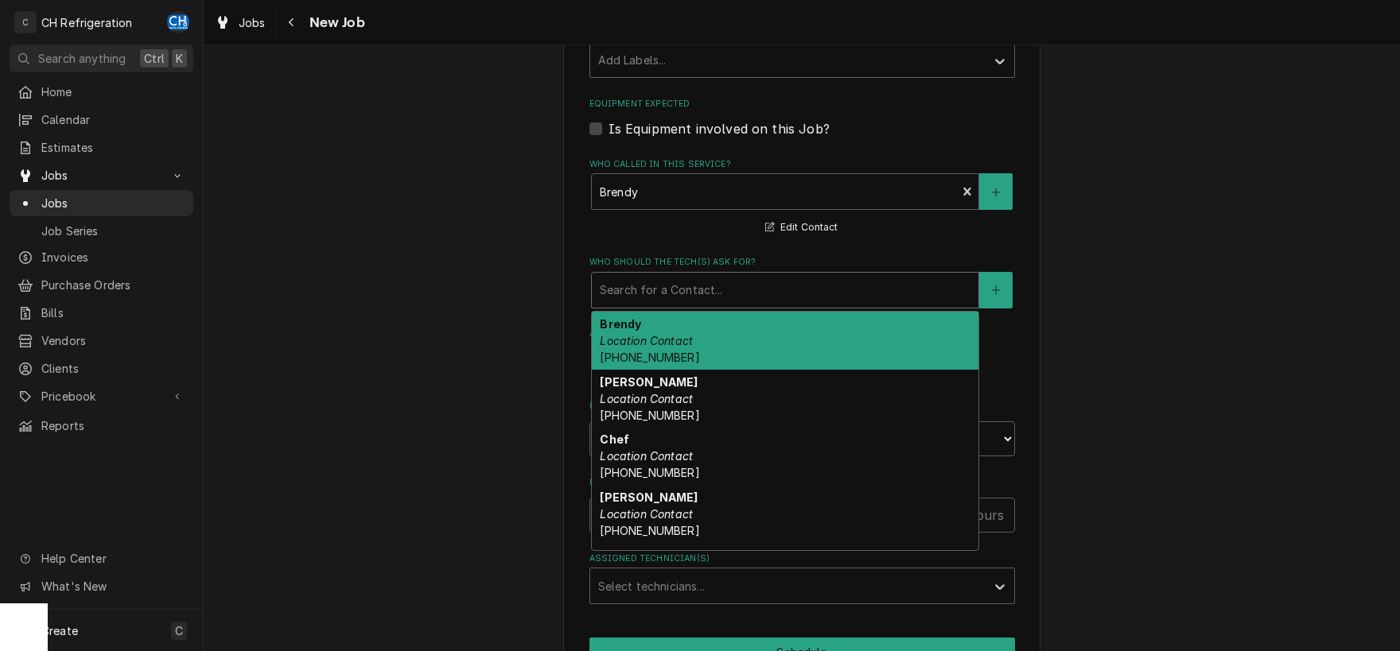
click at [643, 325] on div "Brendy Location Contact (323) 839-4698" at bounding box center [785, 341] width 387 height 58
type textarea "x"
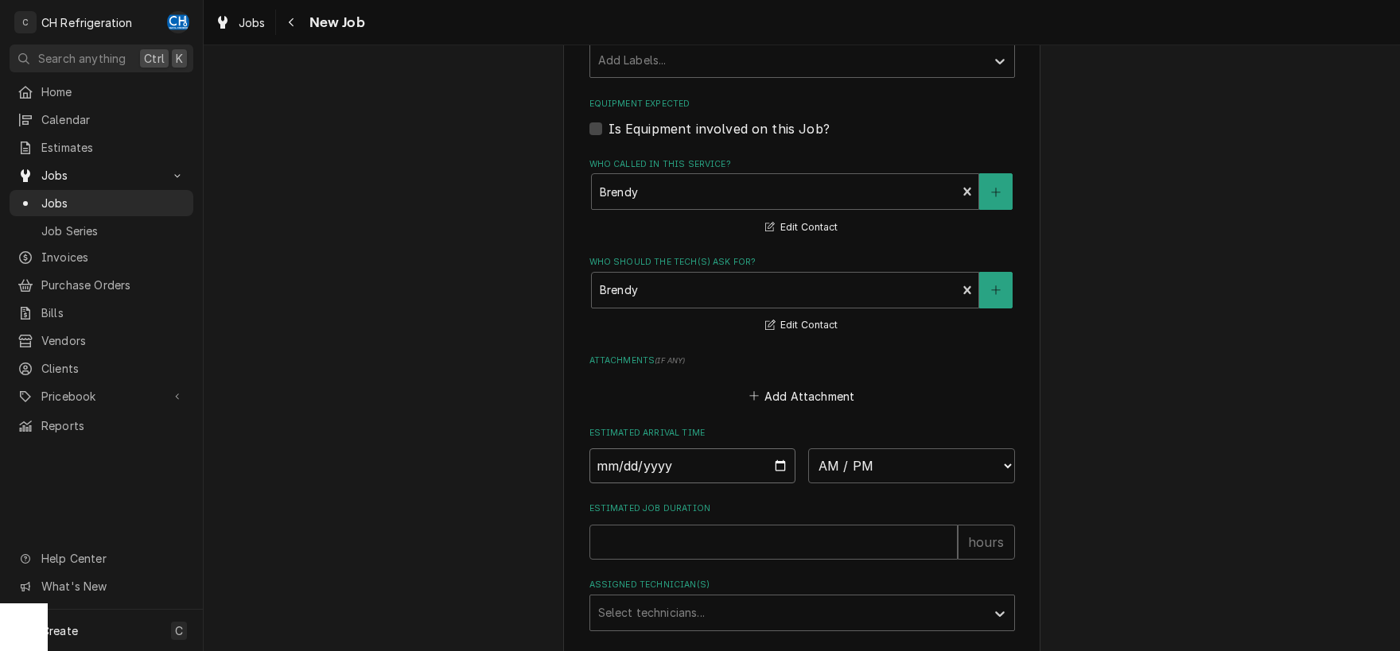
click at [775, 465] on input "Date" at bounding box center [692, 466] width 207 height 35
type input "2025-09-09"
type textarea "x"
click at [808, 449] on select "AM / PM 6:00 AM 6:15 AM 6:30 AM 6:45 AM 7:00 AM 7:15 AM 7:30 AM 7:45 AM 8:00 AM…" at bounding box center [911, 466] width 207 height 35
select select "13:00:00"
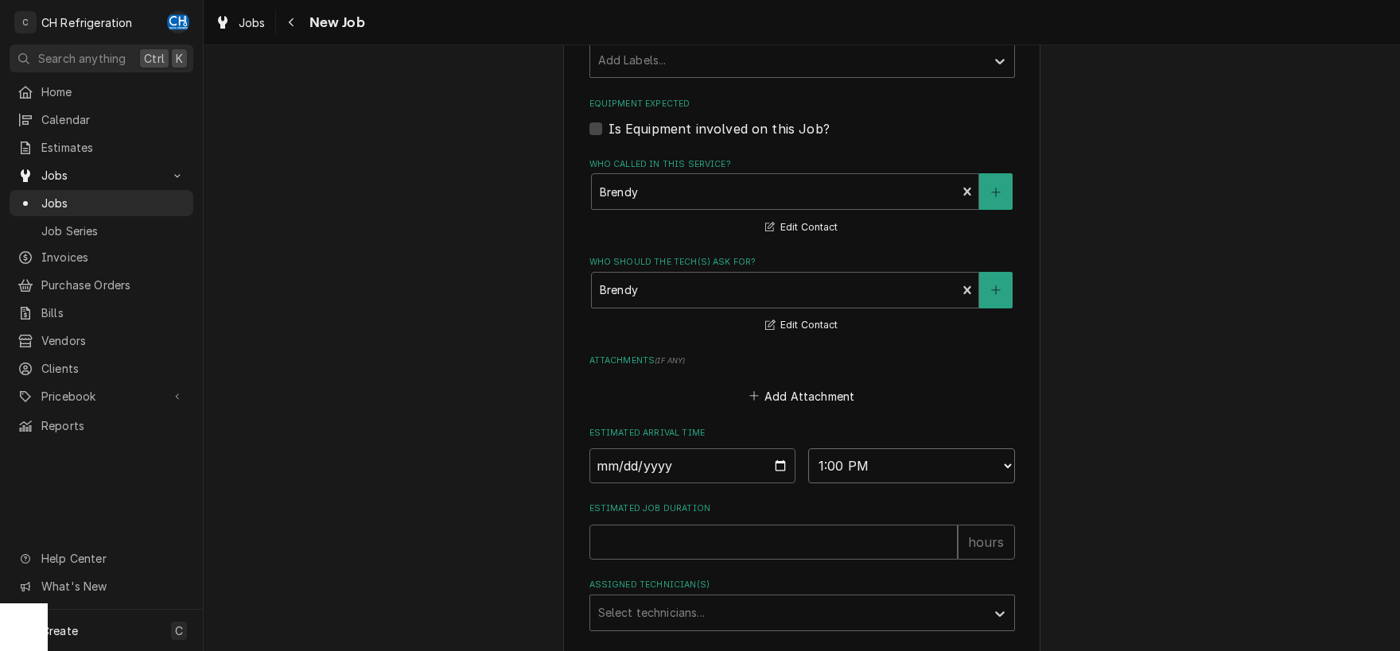
click option "1:00 PM" at bounding box center [0, 0] width 0 height 0
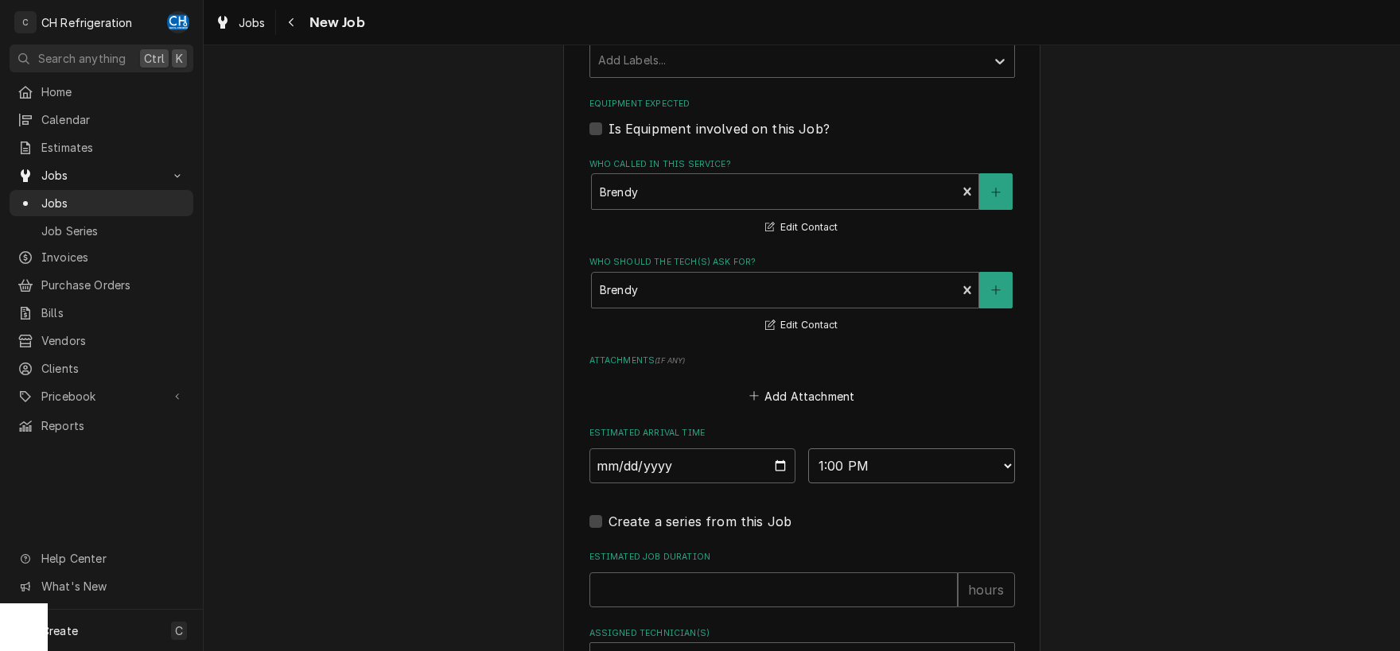
type textarea "x"
type input "1"
click at [942, 582] on input "1" at bounding box center [773, 590] width 368 height 35
type textarea "x"
type input "2"
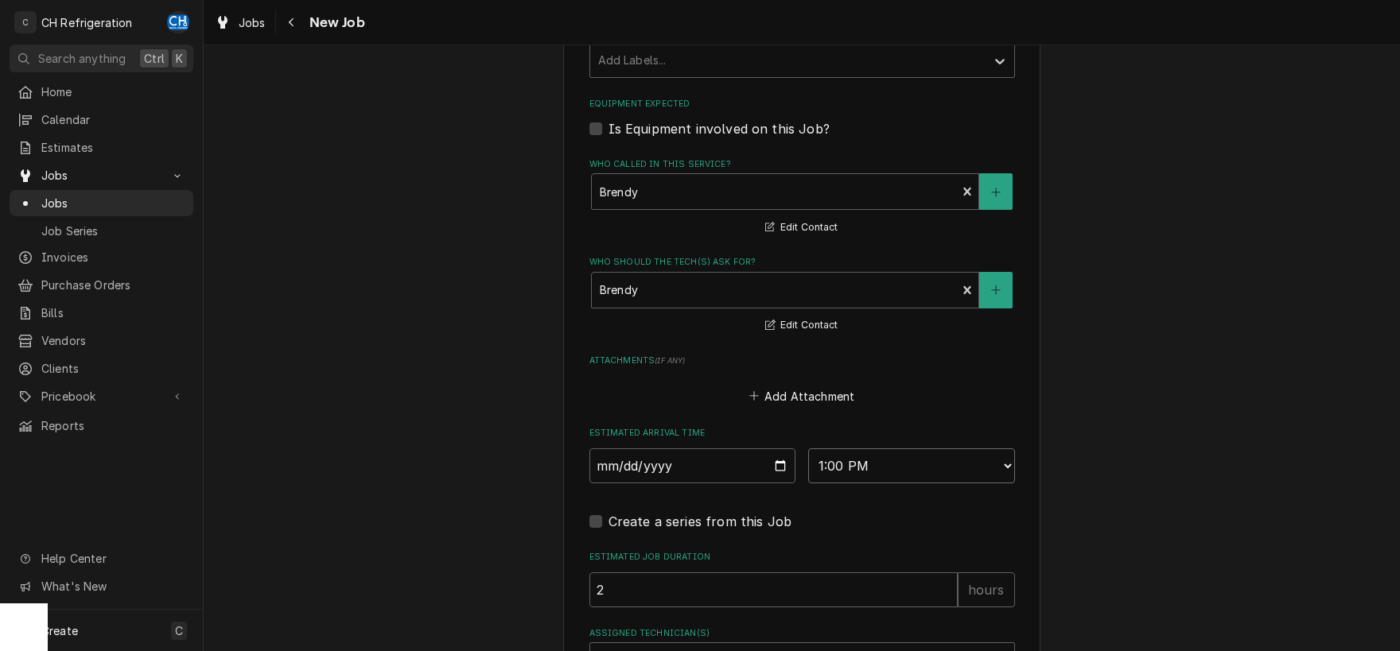
click at [942, 582] on input "2" at bounding box center [773, 590] width 368 height 35
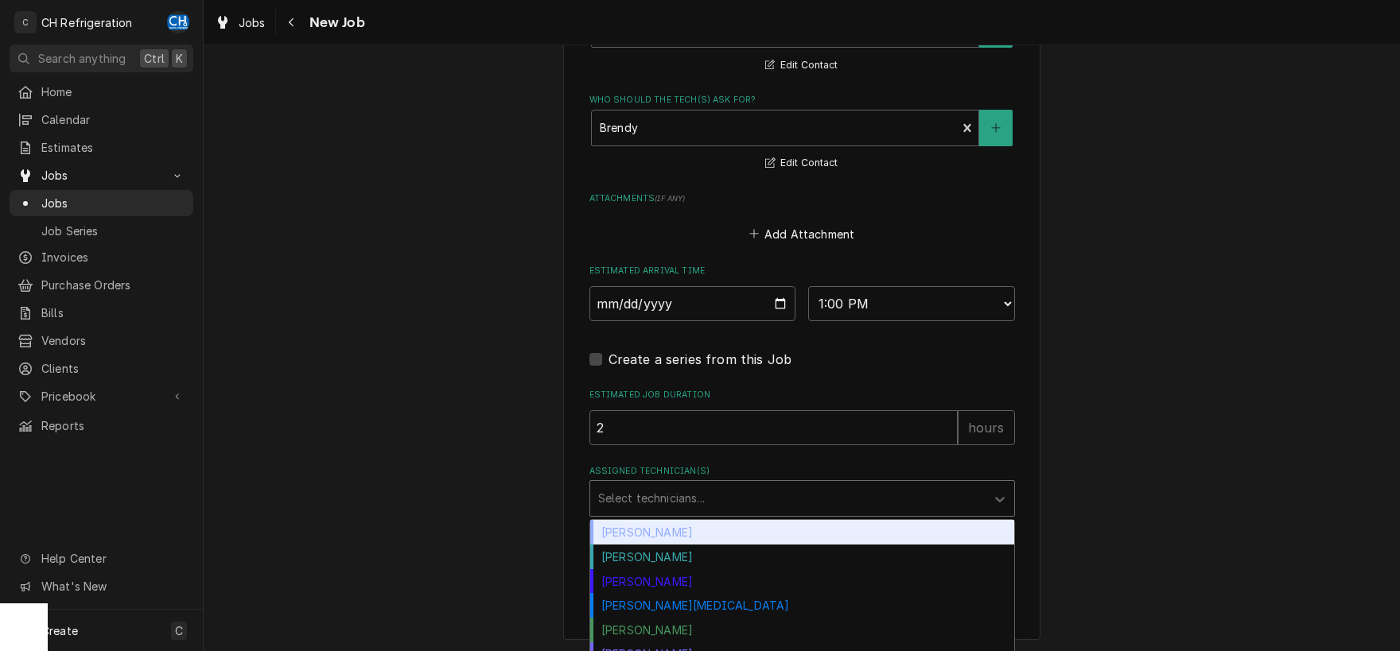
click at [672, 484] on div "Assigned Technician(s)" at bounding box center [787, 498] width 379 height 29
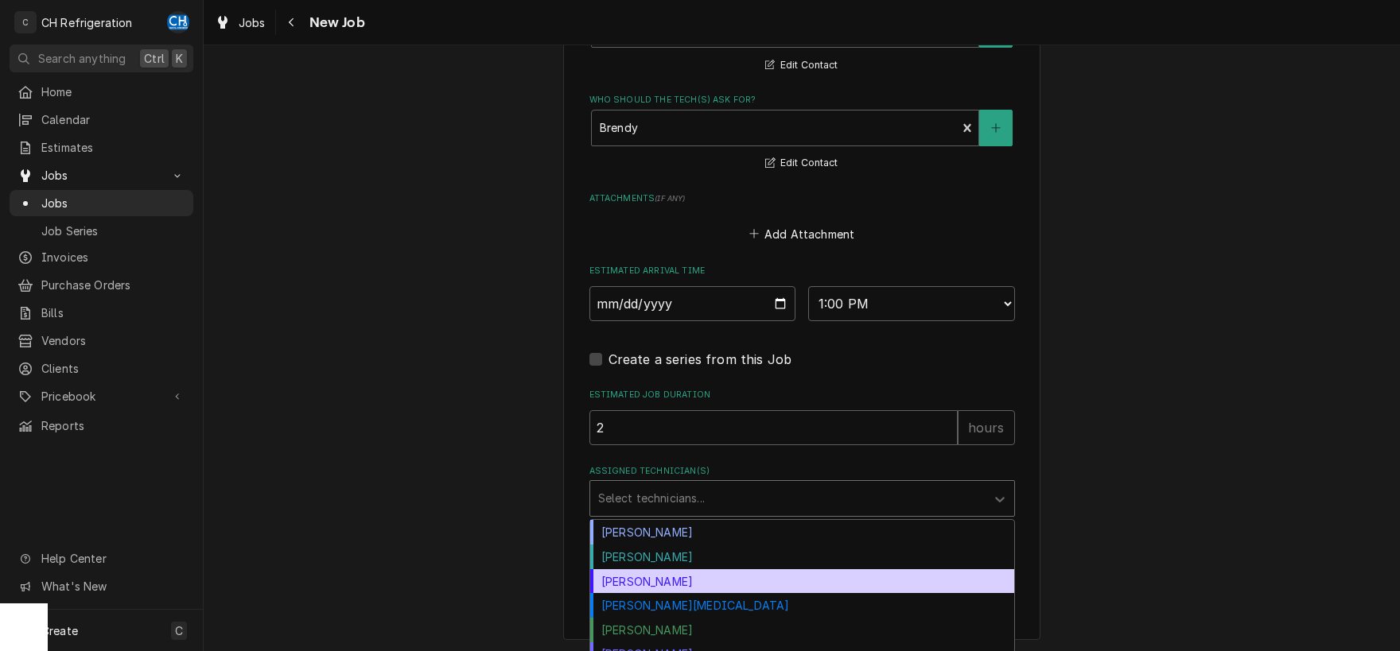
click at [664, 572] on div "Josh Galindo" at bounding box center [802, 581] width 424 height 25
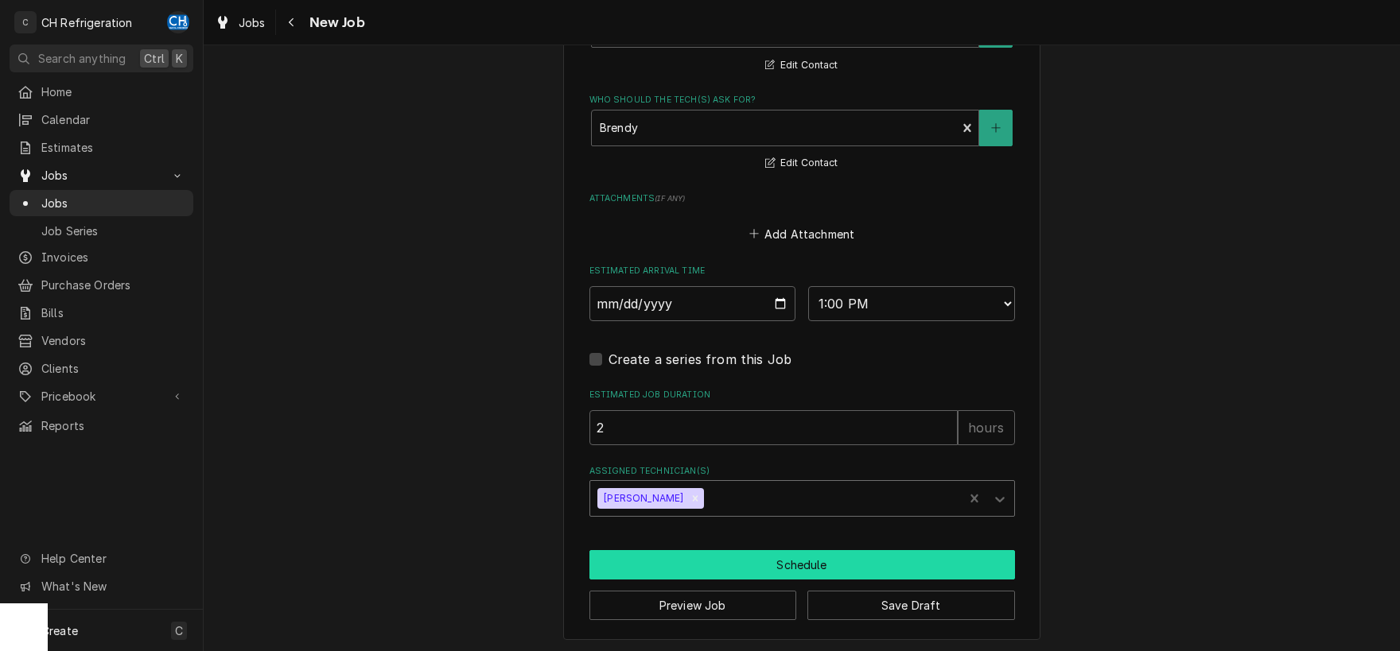
click at [664, 571] on button "Schedule" at bounding box center [801, 564] width 425 height 29
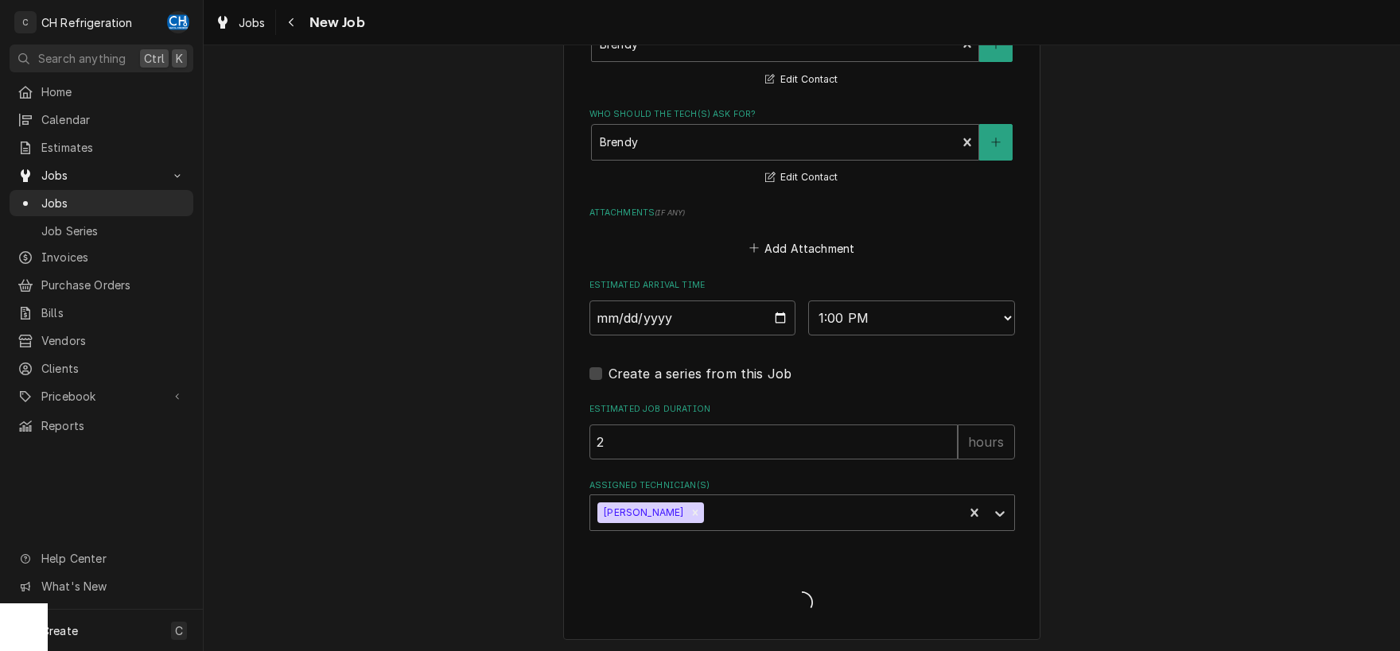
scroll to position [1145, 0]
type textarea "x"
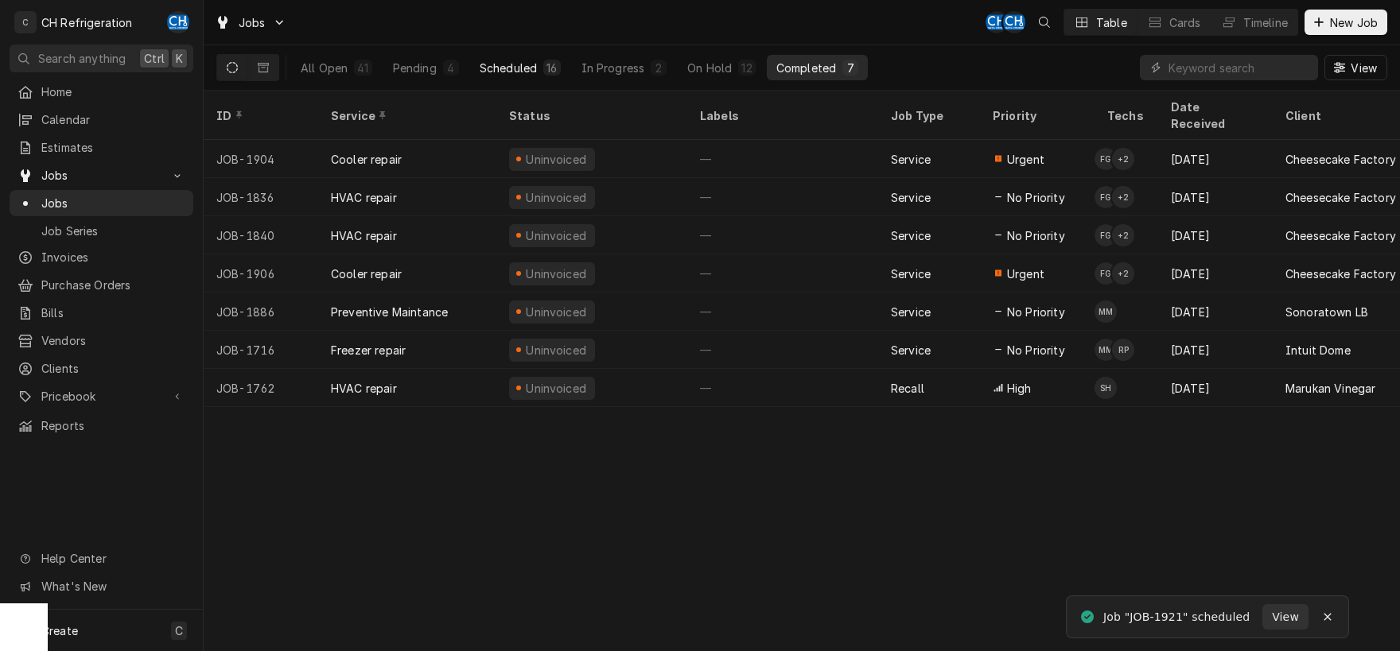
click at [523, 65] on div "Scheduled" at bounding box center [508, 68] width 57 height 17
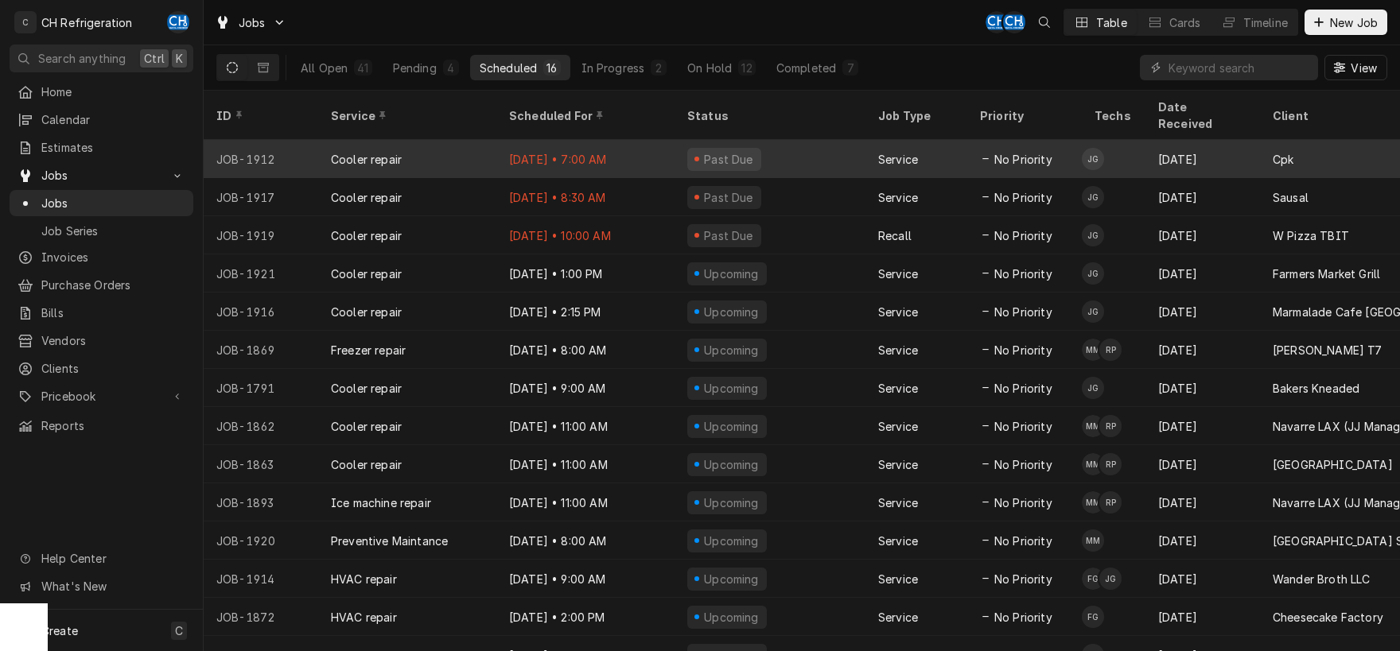
click at [573, 148] on div "Sep 9 • 7:00 AM" at bounding box center [585, 159] width 178 height 38
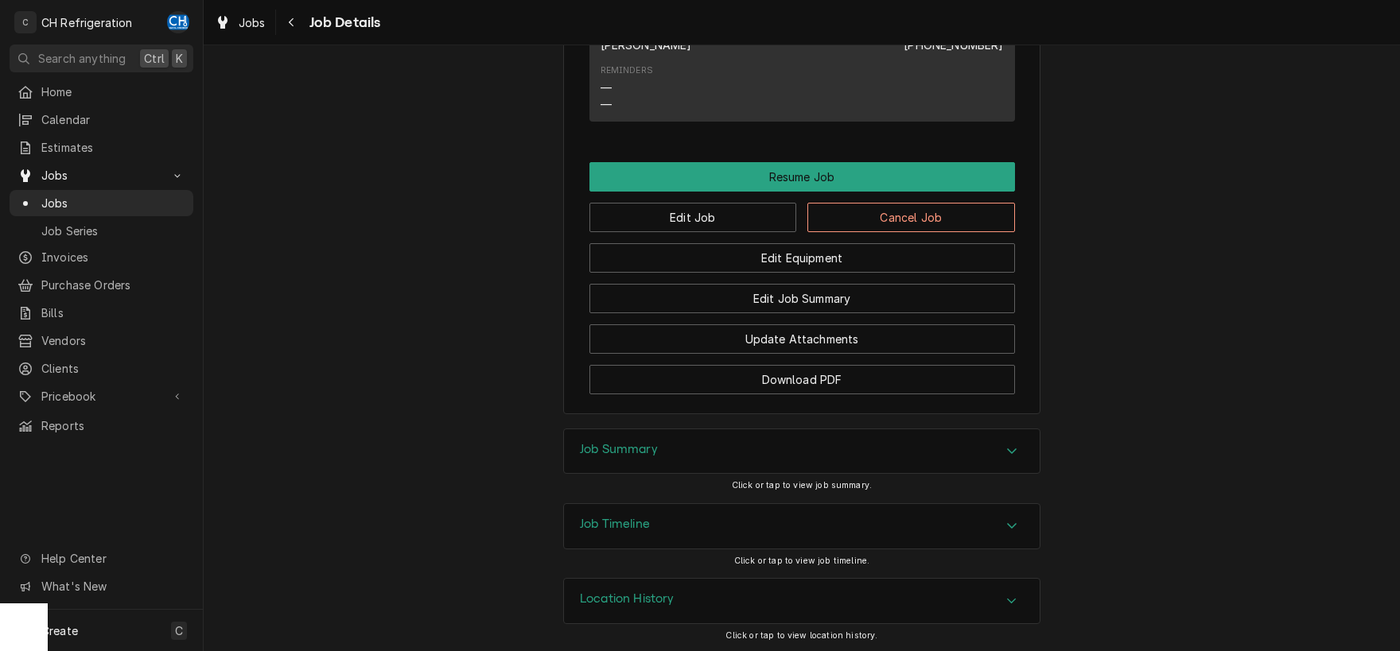
scroll to position [1398, 0]
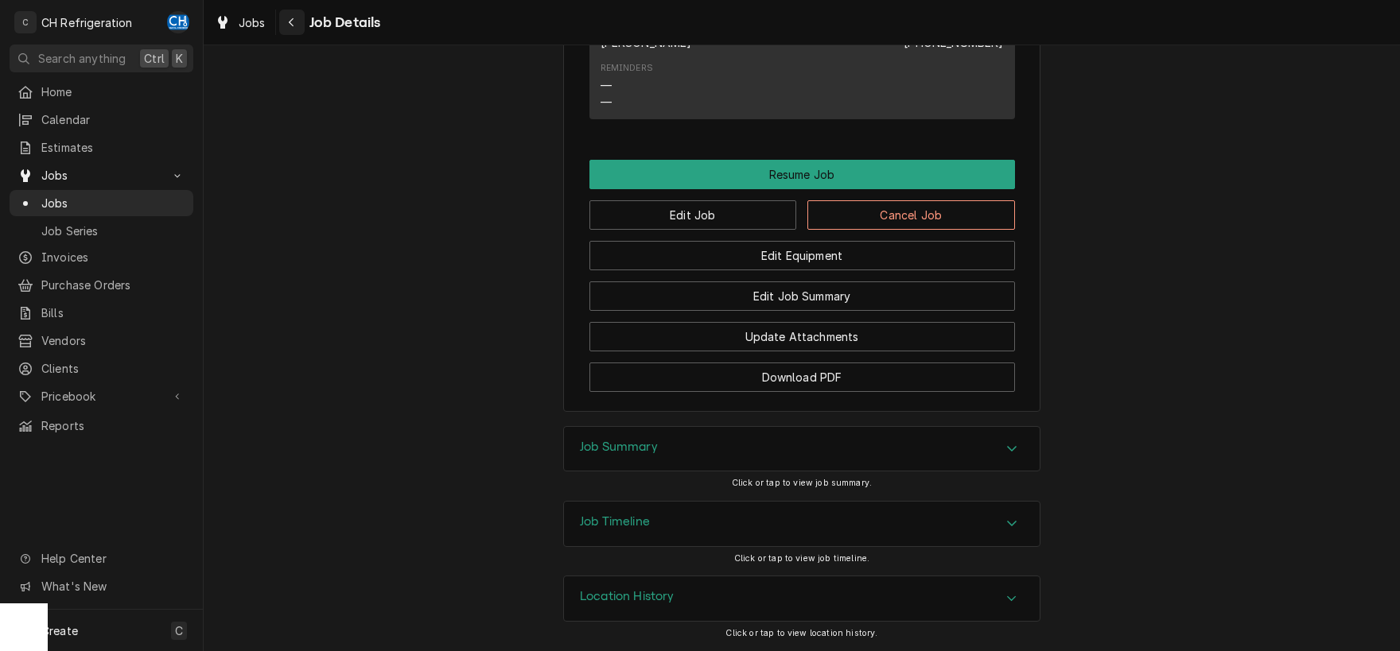
click at [295, 29] on div "Navigate back" at bounding box center [292, 22] width 16 height 16
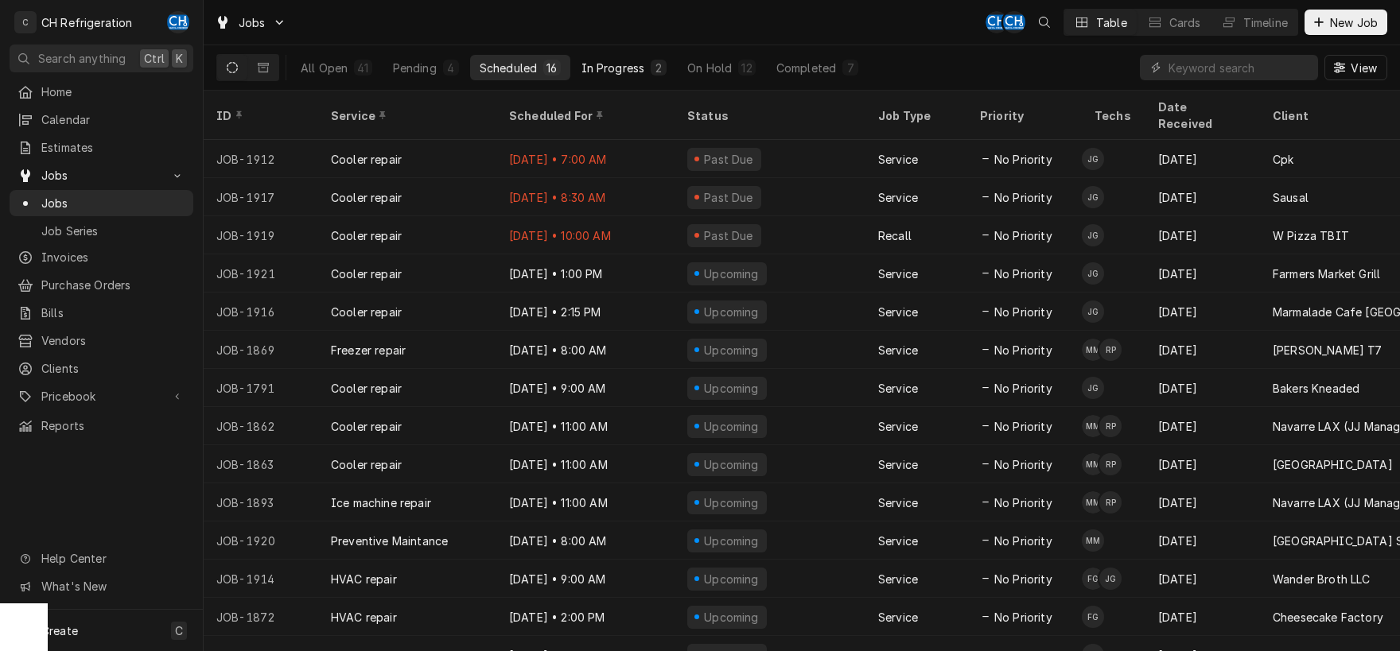
click at [604, 61] on div "In Progress" at bounding box center [613, 68] width 64 height 17
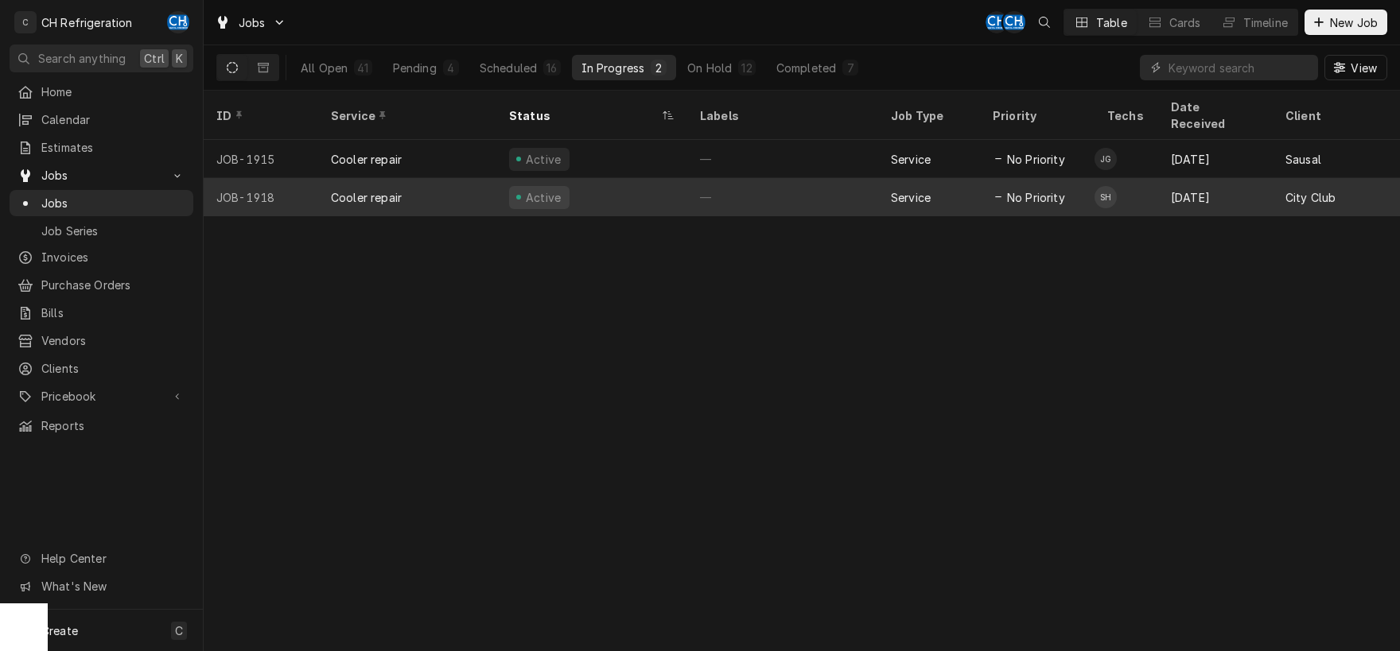
click at [600, 178] on div "Active" at bounding box center [591, 197] width 191 height 38
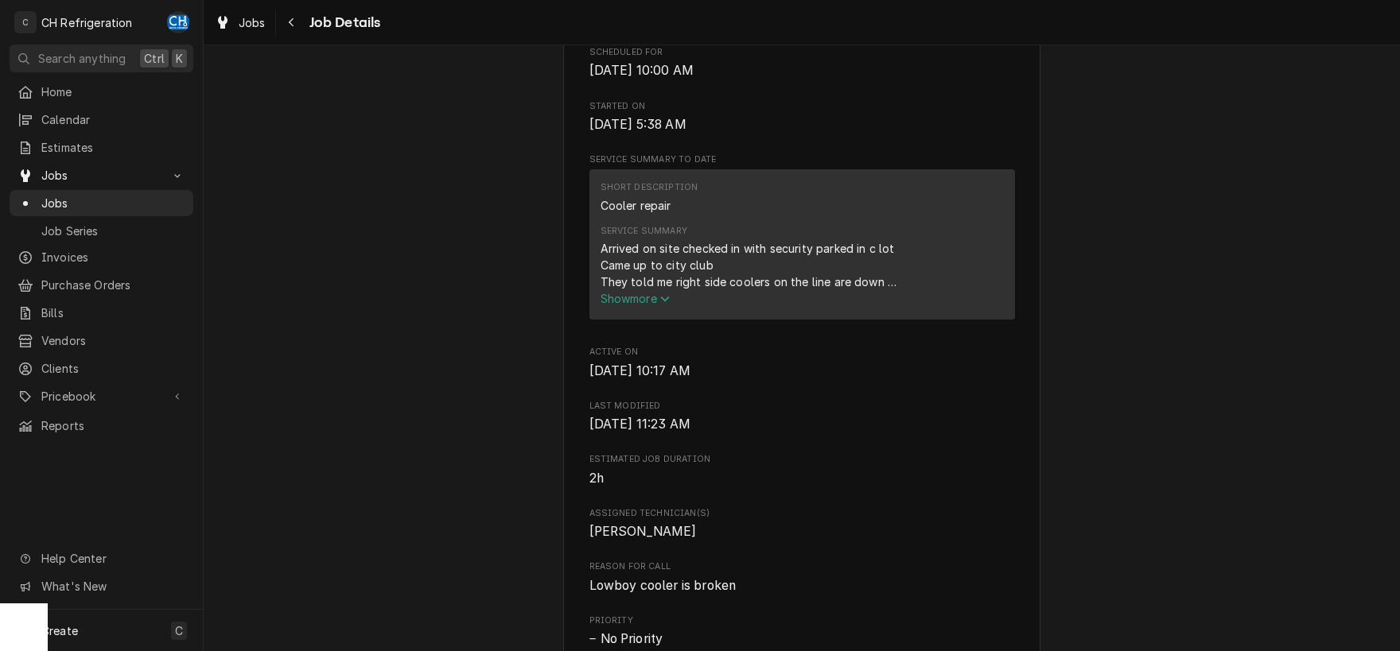
scroll to position [497, 0]
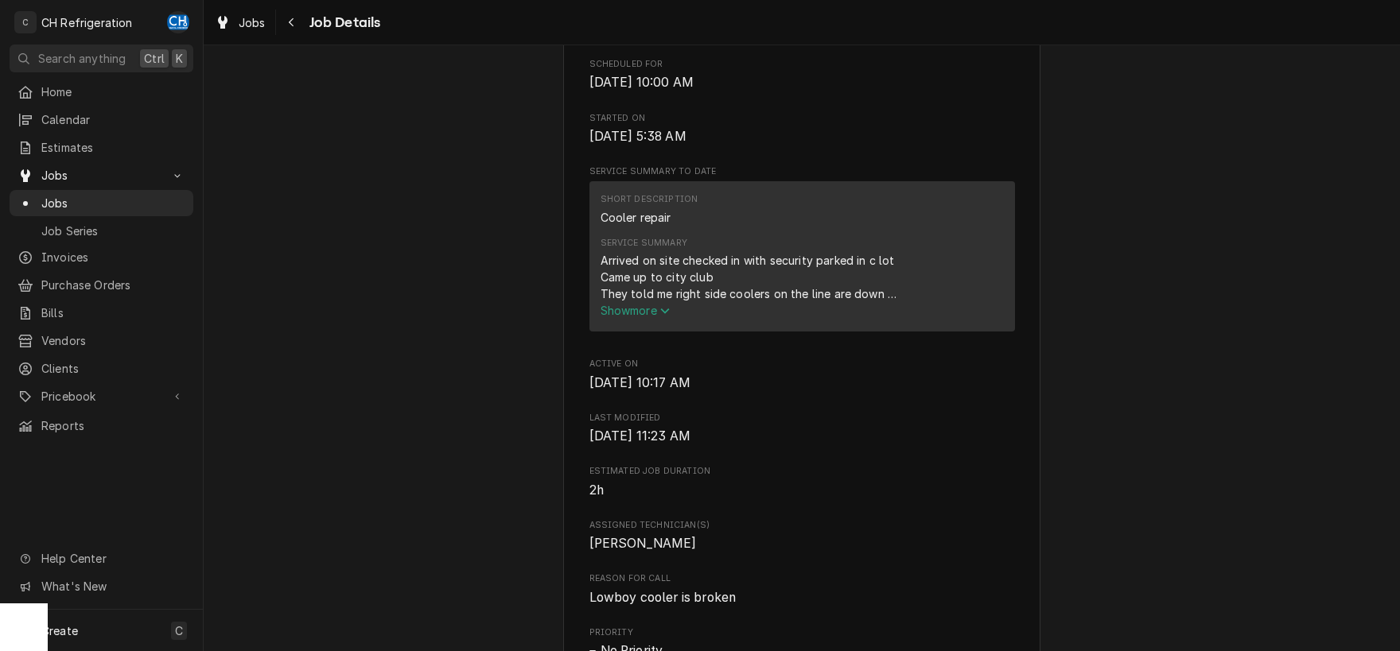
click at [628, 314] on span "Show more" at bounding box center [635, 311] width 70 height 14
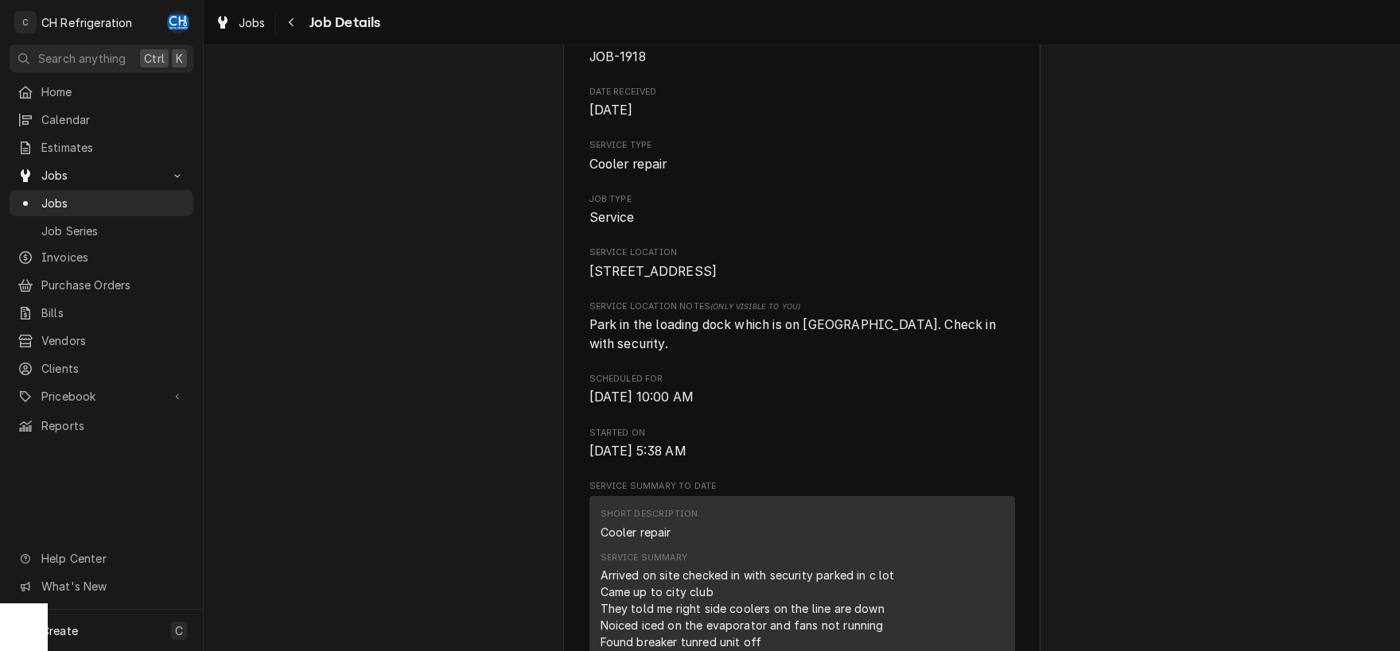
scroll to position [0, 0]
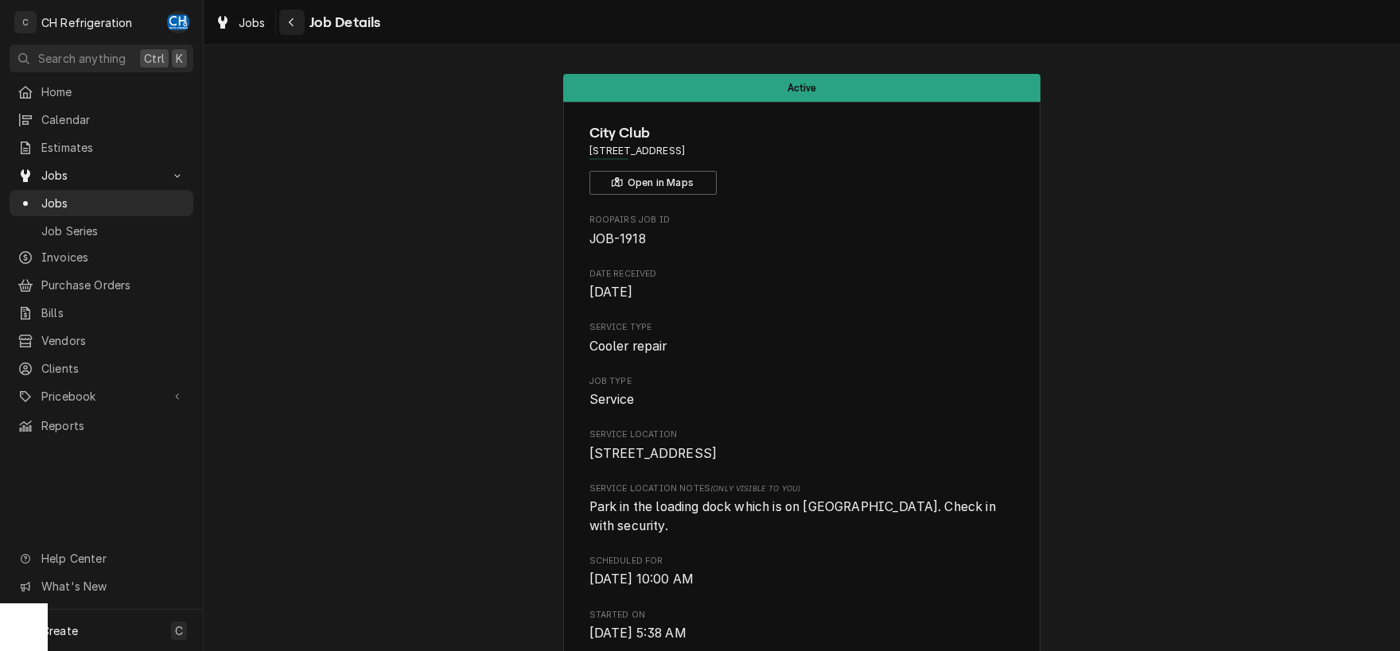
click at [290, 29] on div "Navigate back" at bounding box center [292, 22] width 16 height 16
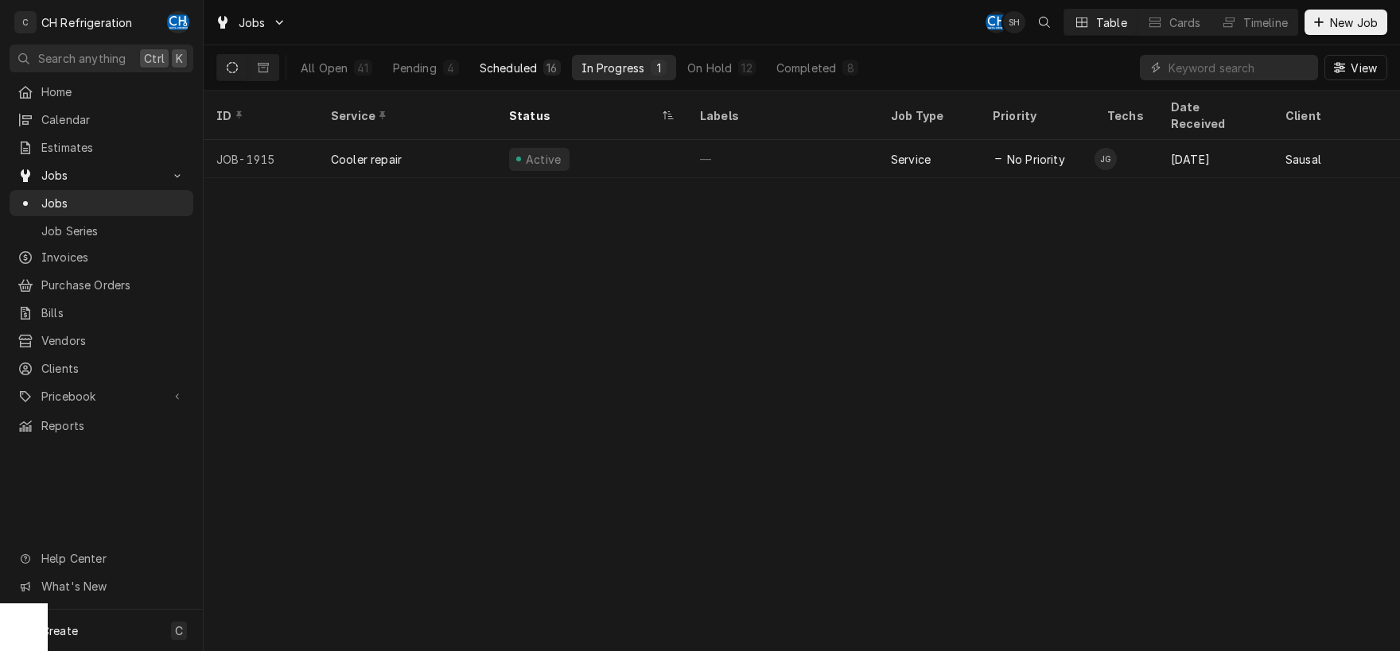
click at [515, 75] on div "Scheduled" at bounding box center [508, 68] width 57 height 17
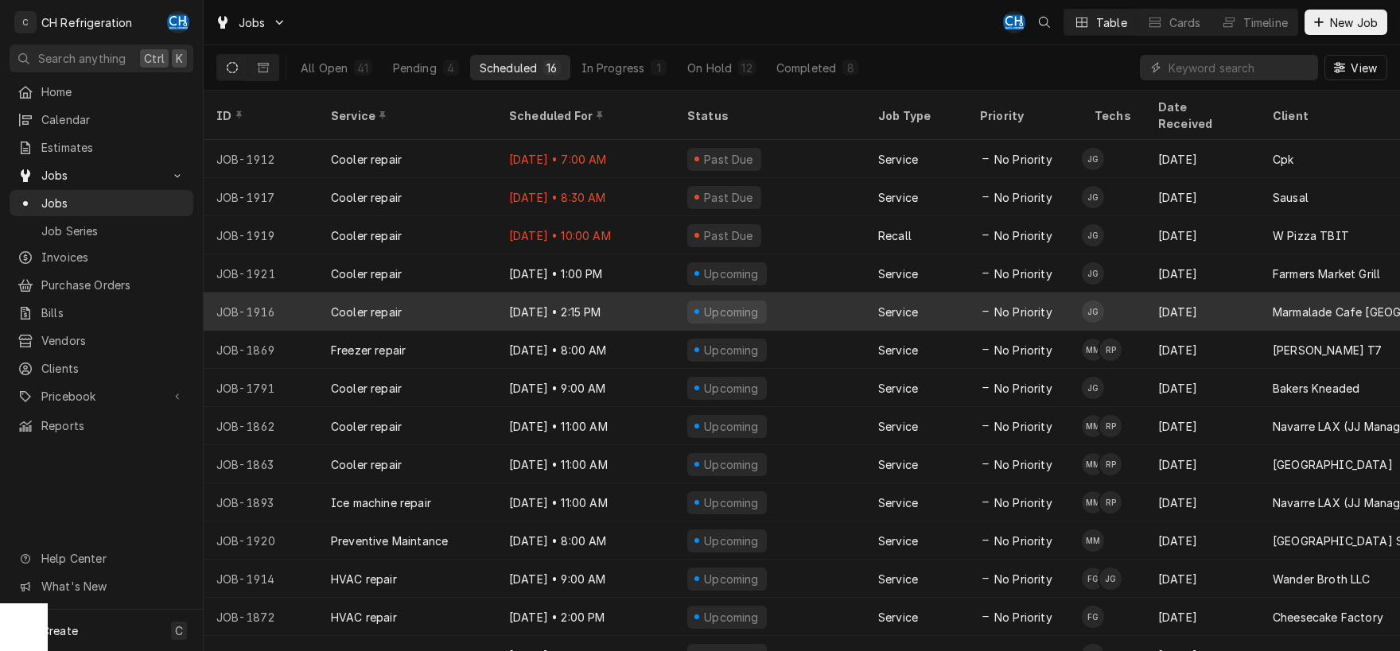
click at [813, 293] on div "Upcoming" at bounding box center [769, 312] width 191 height 38
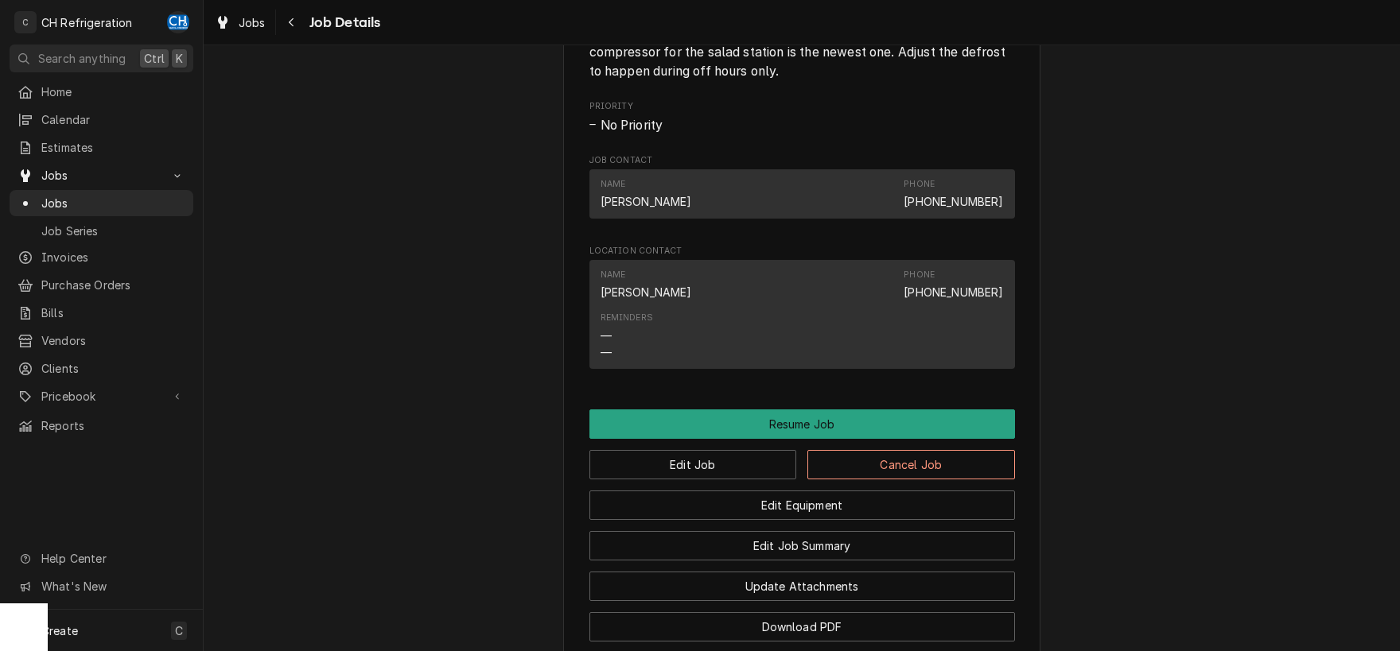
scroll to position [1265, 0]
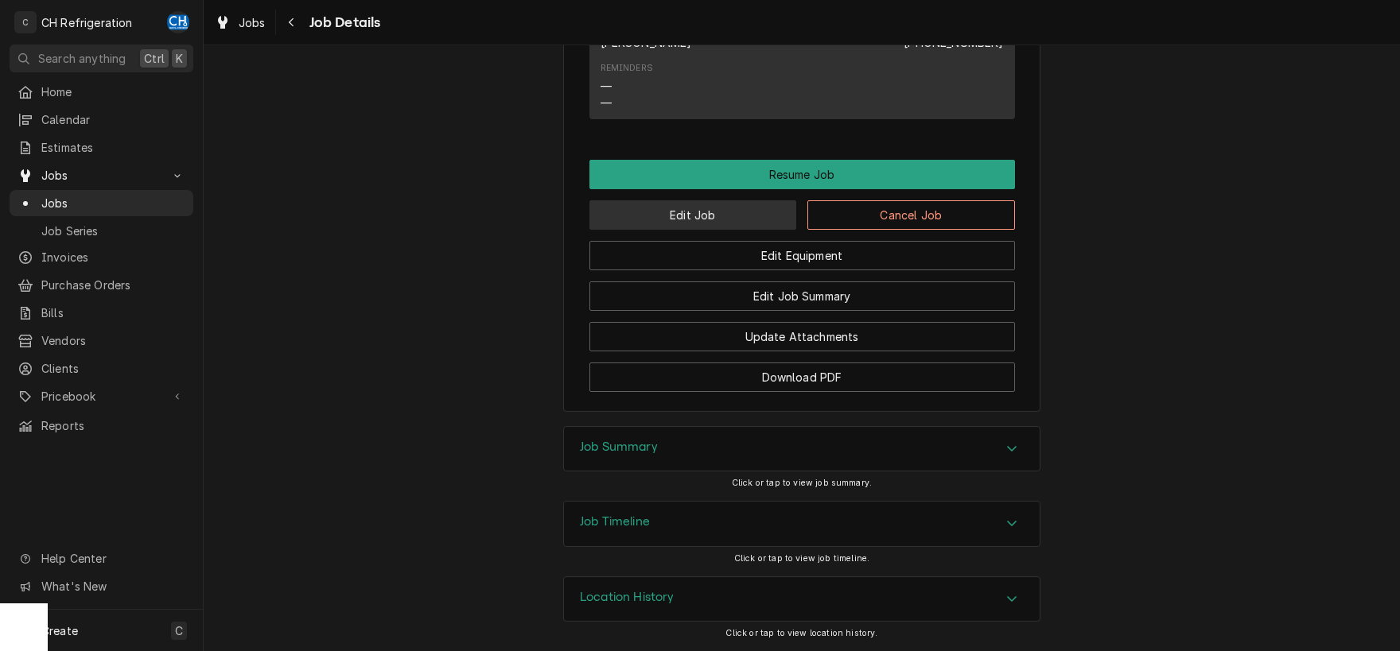
click at [744, 223] on button "Edit Job" at bounding box center [693, 214] width 208 height 29
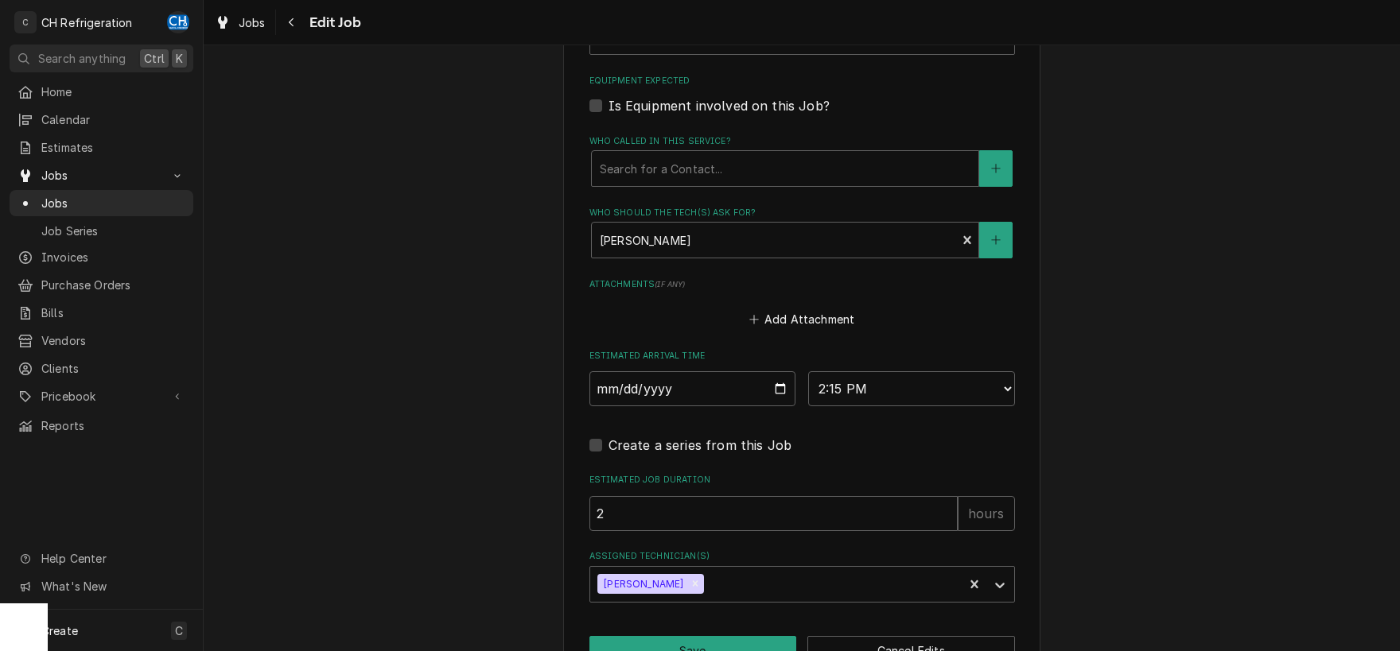
scroll to position [1042, 0]
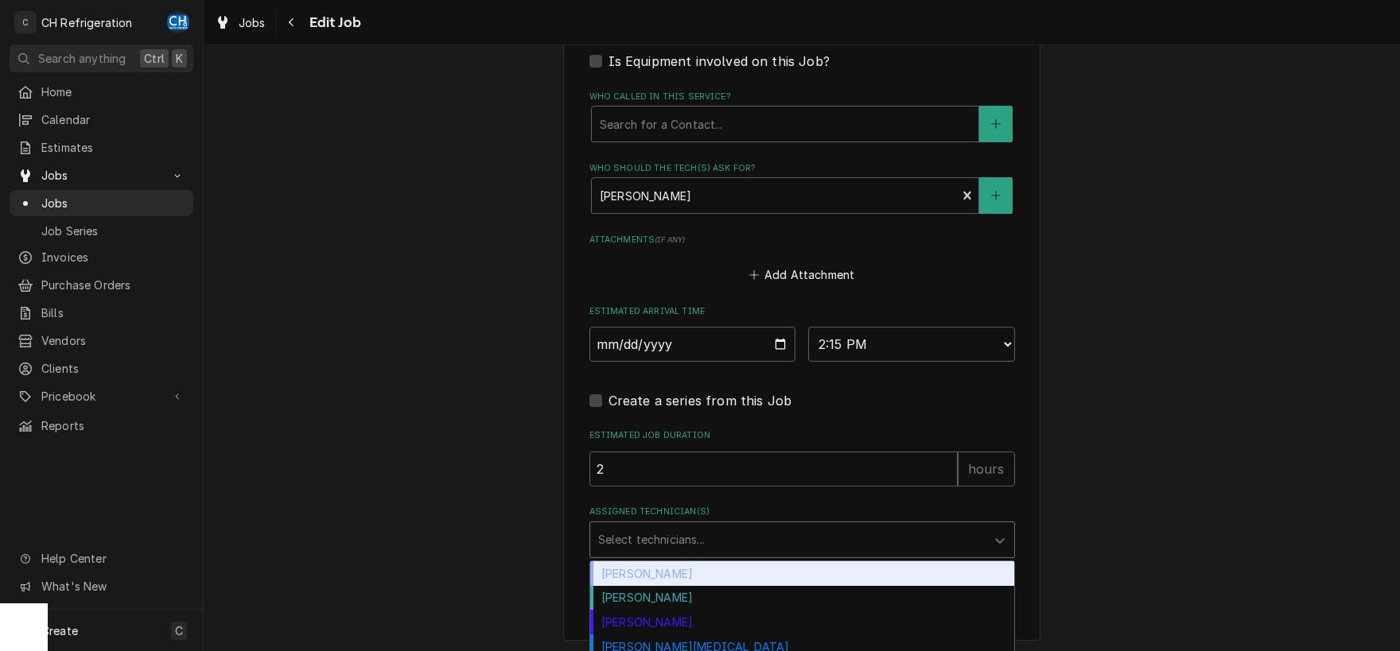
click at [740, 539] on div "Assigned Technician(s)" at bounding box center [787, 540] width 379 height 29
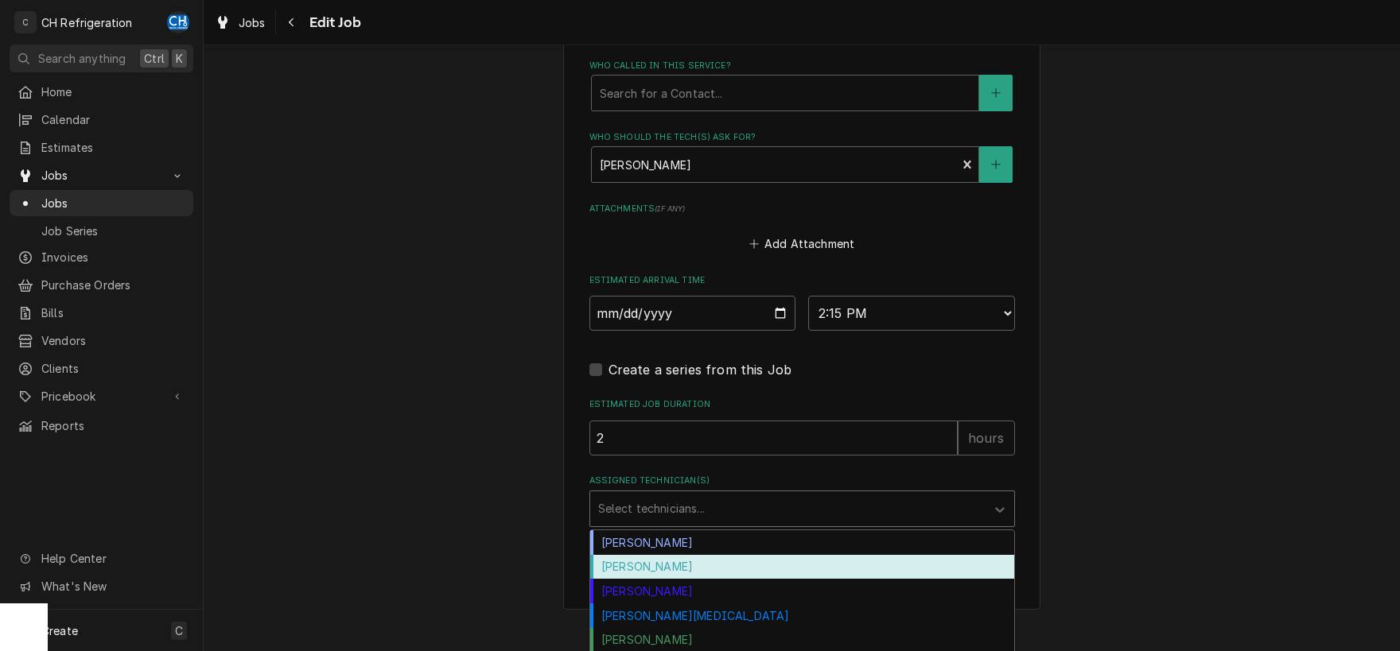
scroll to position [1095, 0]
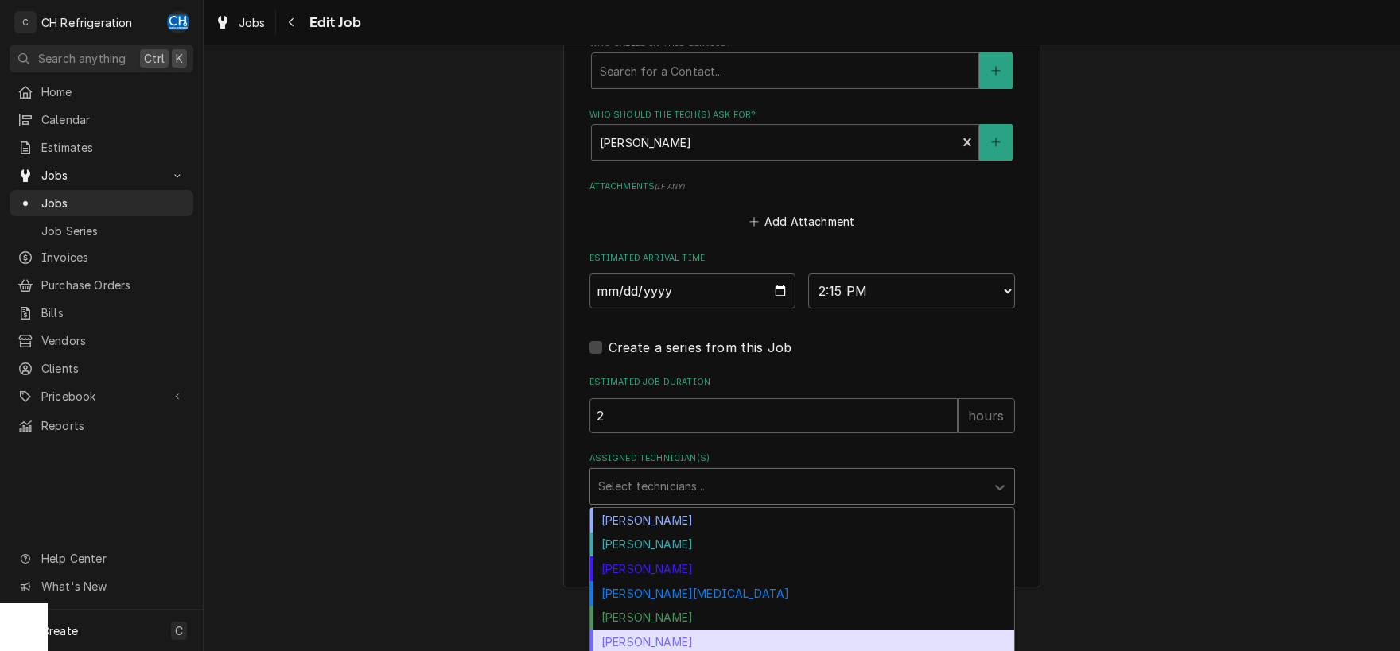
click at [719, 630] on div "Steven Hiraga" at bounding box center [802, 642] width 424 height 25
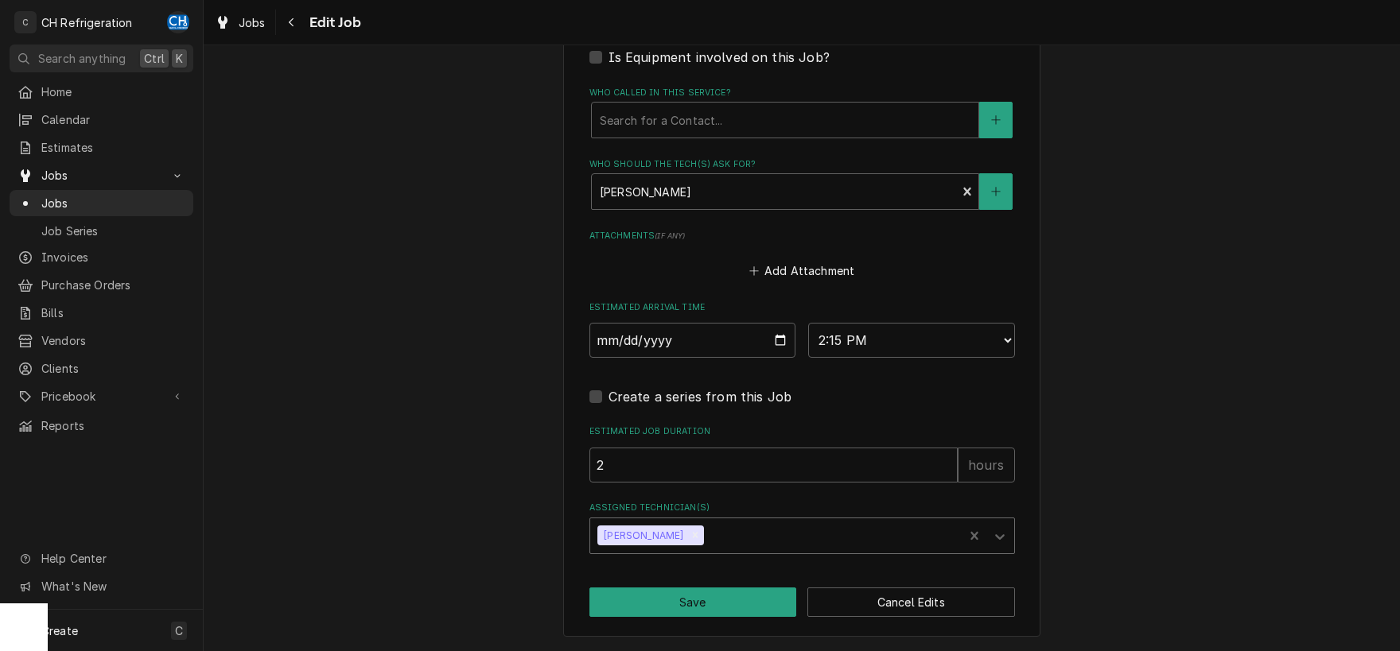
scroll to position [1042, 0]
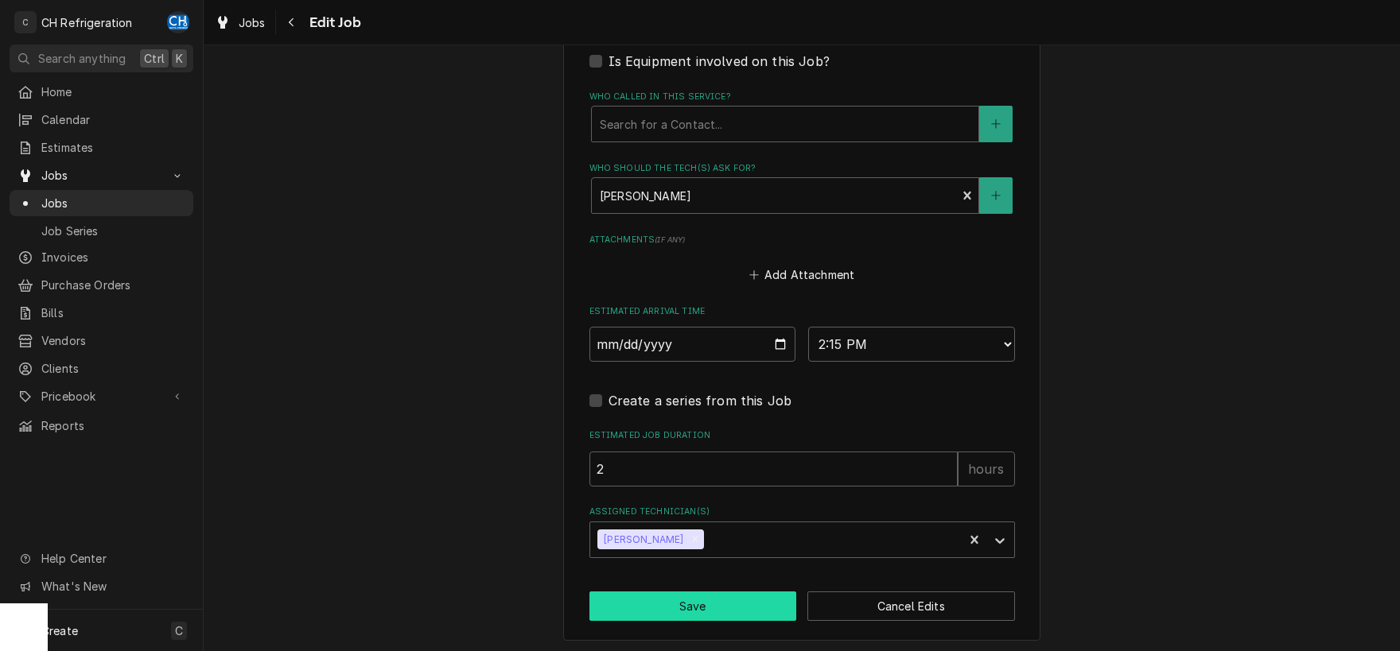
click at [719, 611] on button "Save" at bounding box center [693, 606] width 208 height 29
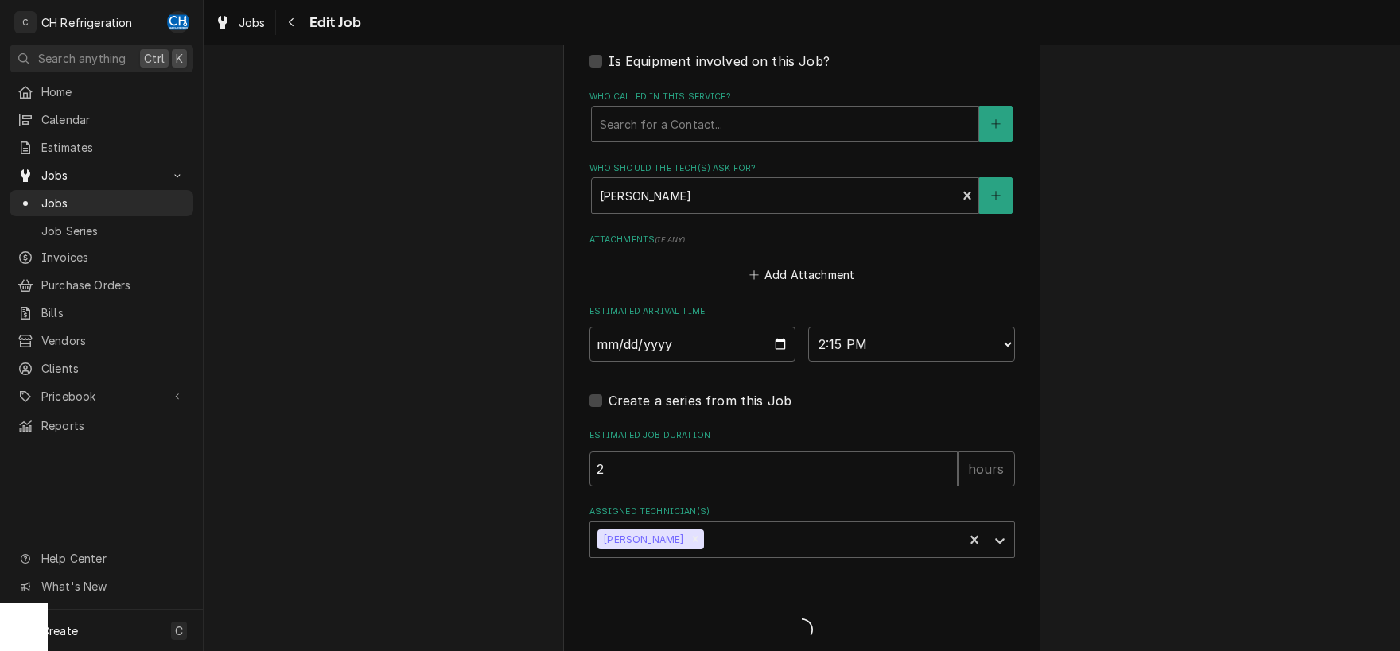
type textarea "x"
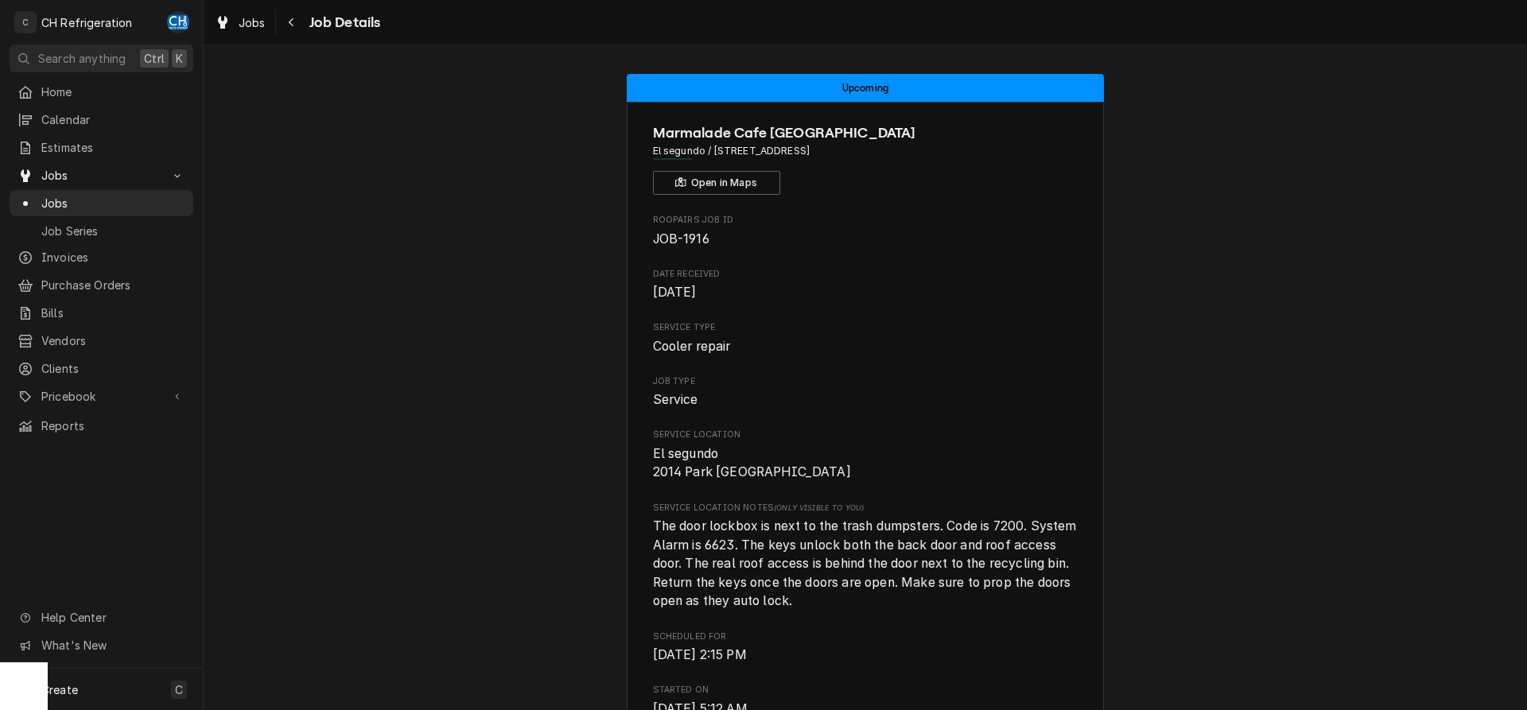
click at [289, 28] on div "Navigate back" at bounding box center [292, 22] width 16 height 16
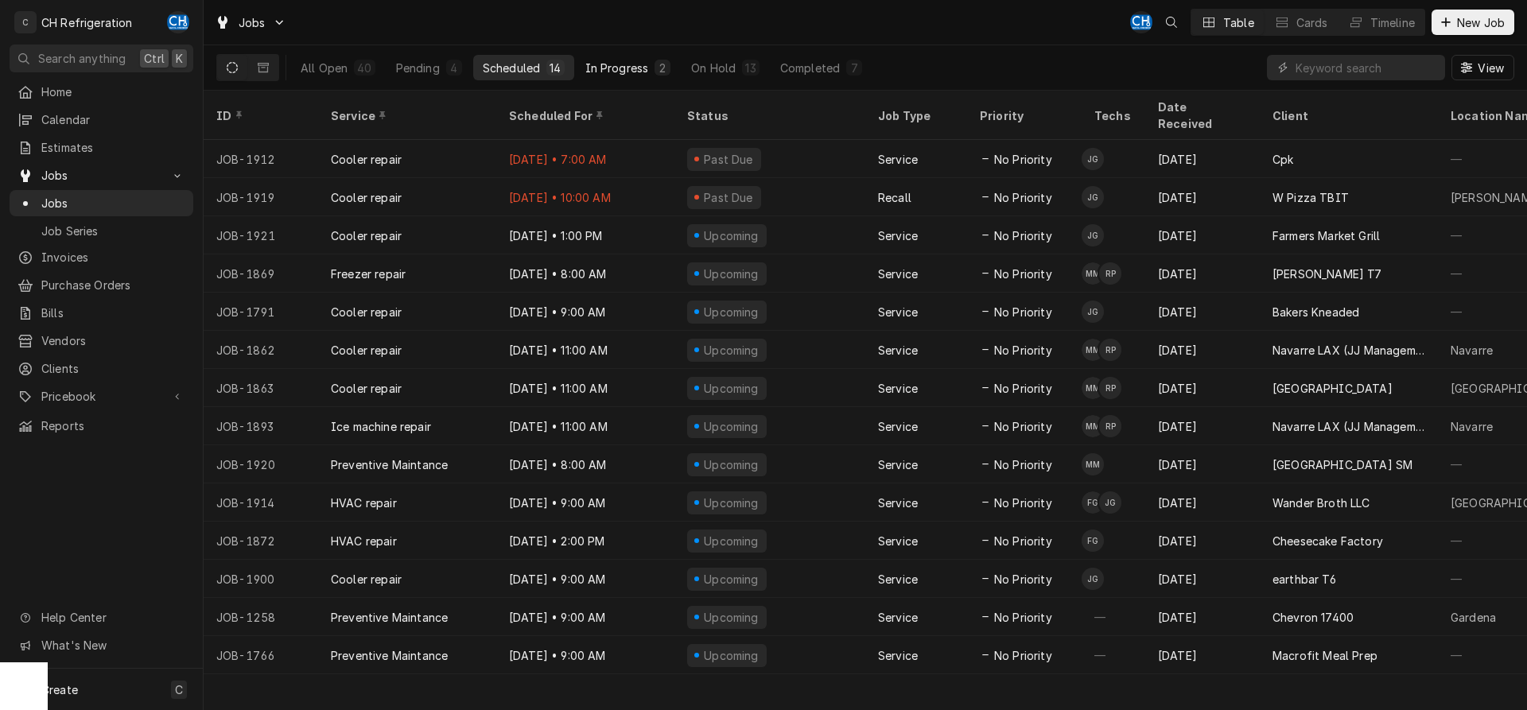
click at [614, 76] on button "In Progress 2" at bounding box center [628, 67] width 105 height 25
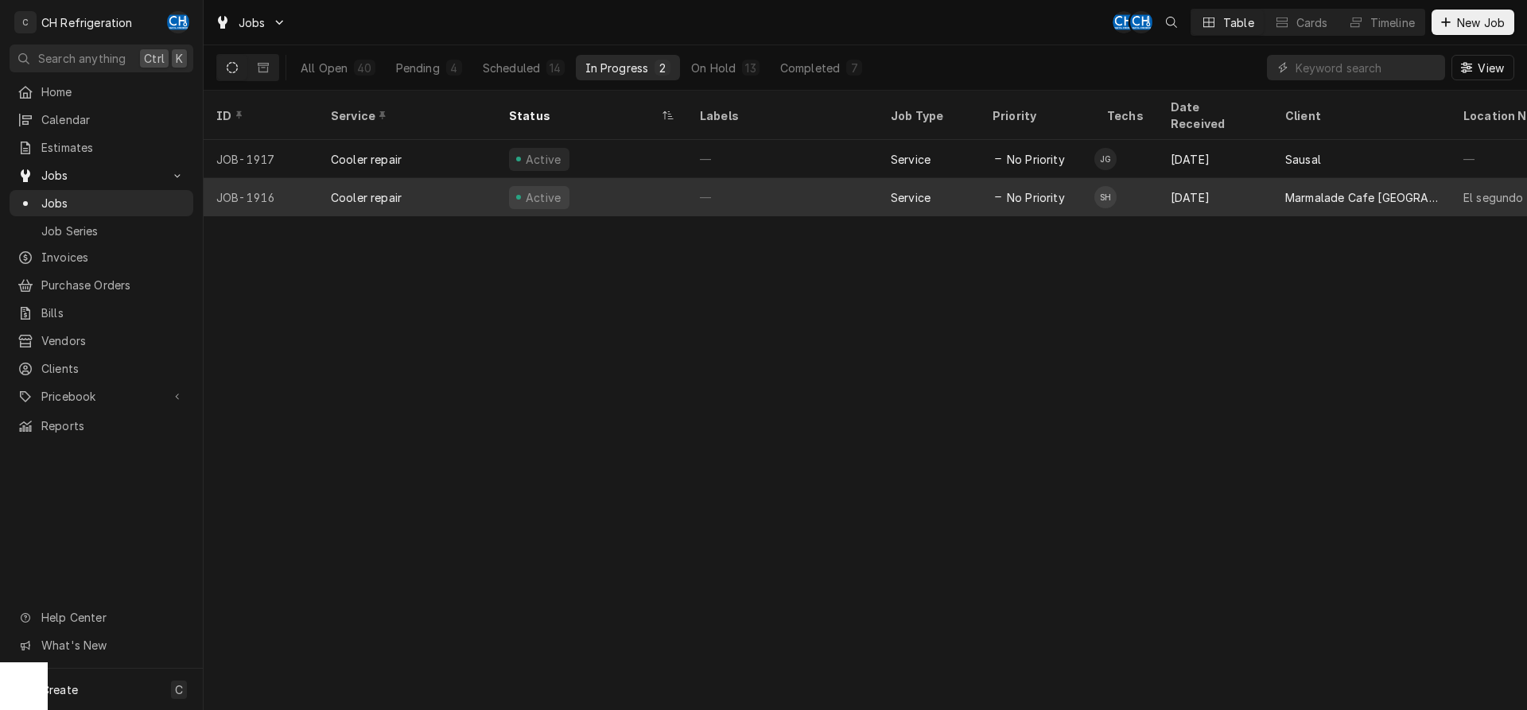
click at [767, 178] on div "—" at bounding box center [782, 197] width 191 height 38
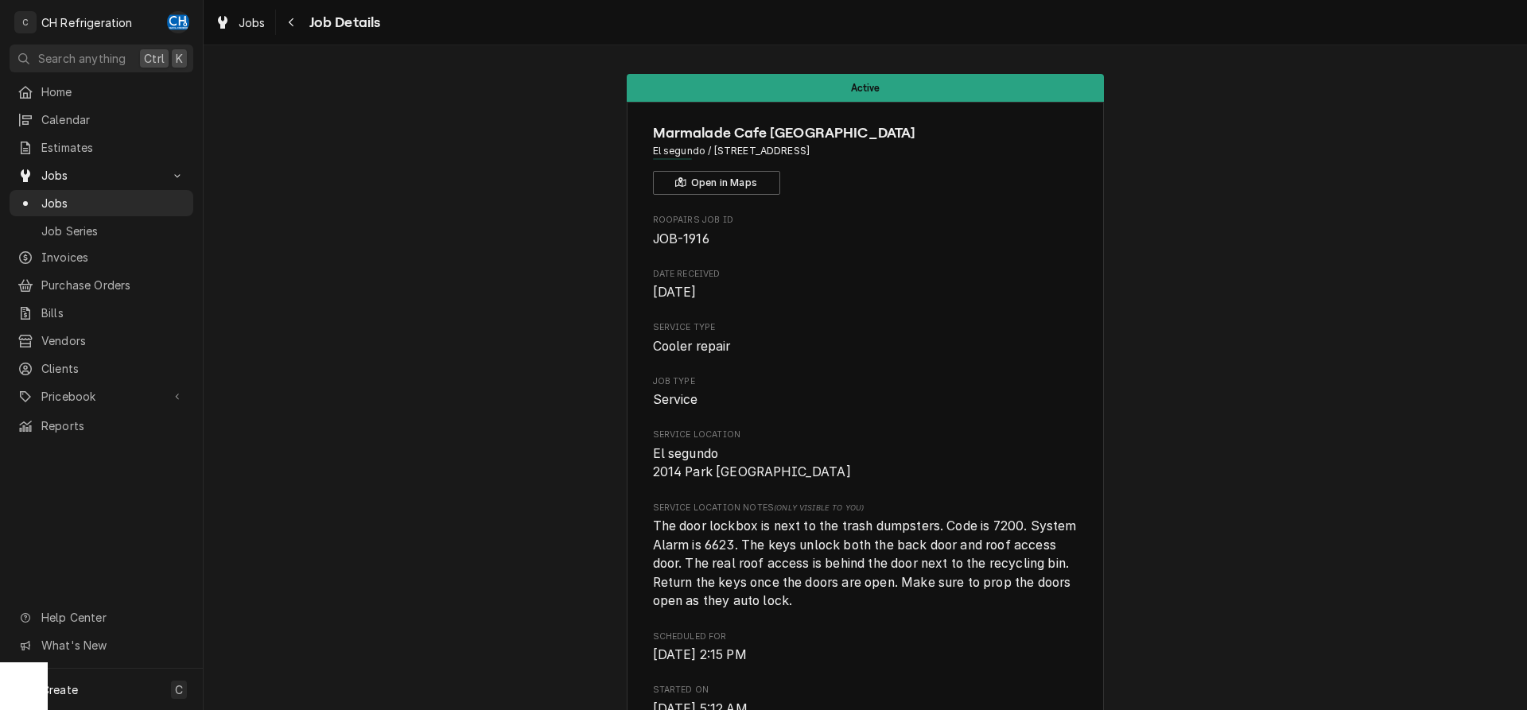
scroll to position [162, 0]
